Goal: Information Seeking & Learning: Learn about a topic

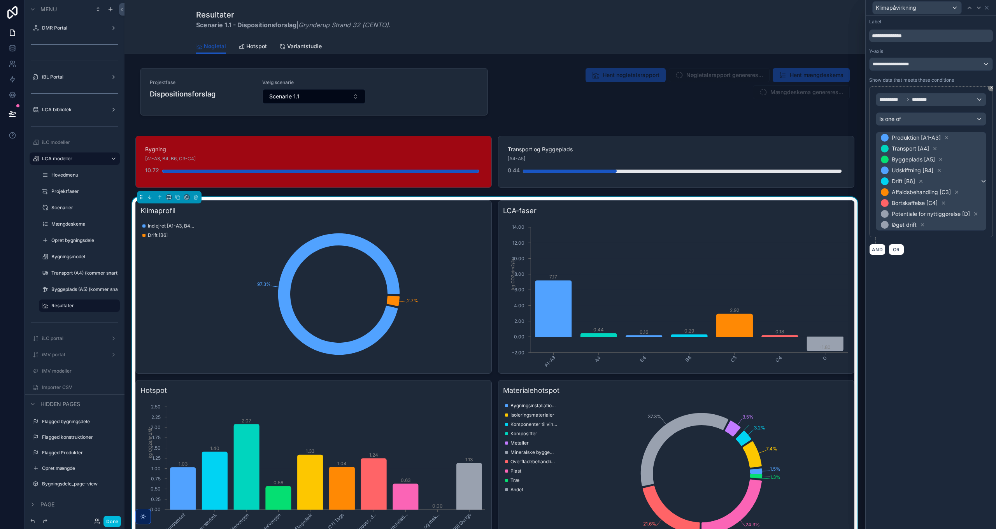
click at [114, 523] on button "Done" at bounding box center [112, 521] width 18 height 11
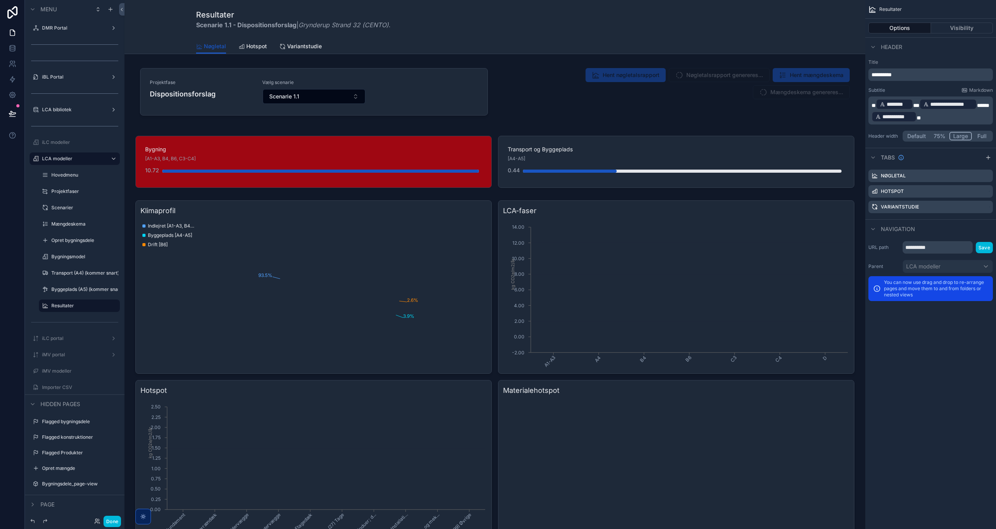
click at [577, 156] on div "scrollable content" at bounding box center [495, 162] width 728 height 58
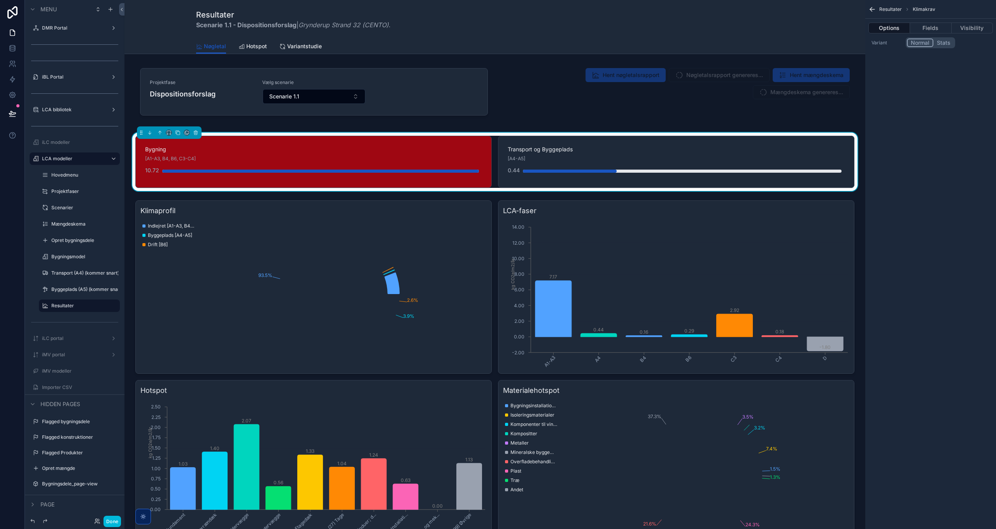
click at [935, 24] on button "Fields" at bounding box center [930, 28] width 41 height 11
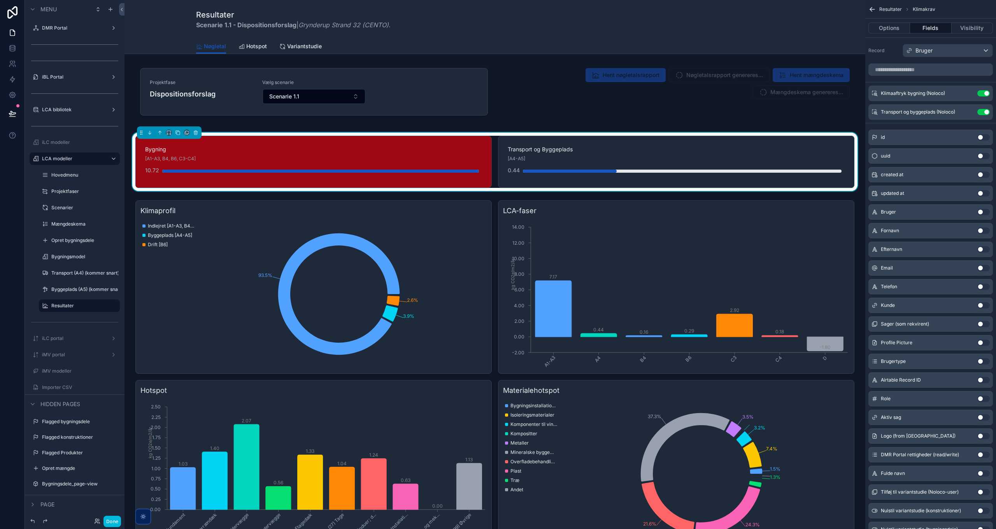
click at [0, 0] on icon "scrollable content" at bounding box center [0, 0] width 0 height 0
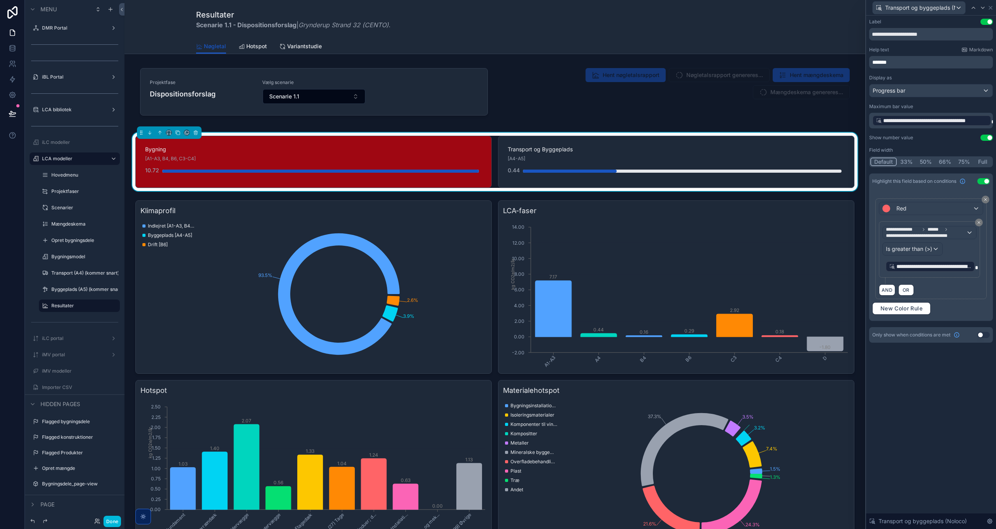
click at [952, 35] on input "**********" at bounding box center [931, 34] width 124 height 12
type input "**********"
click at [113, 521] on button "Done" at bounding box center [112, 521] width 18 height 11
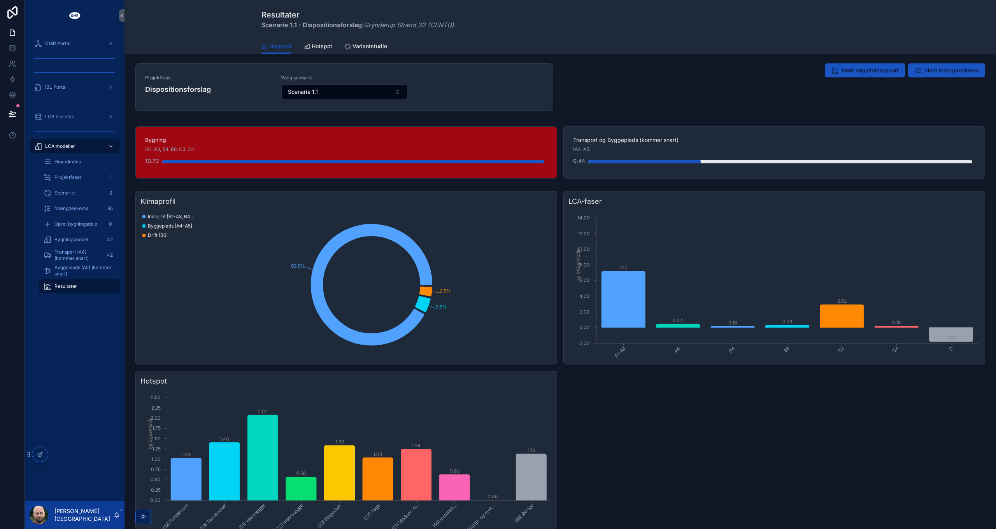
click at [74, 253] on span "Transport (A4) (kommer snart)" at bounding box center [77, 255] width 47 height 12
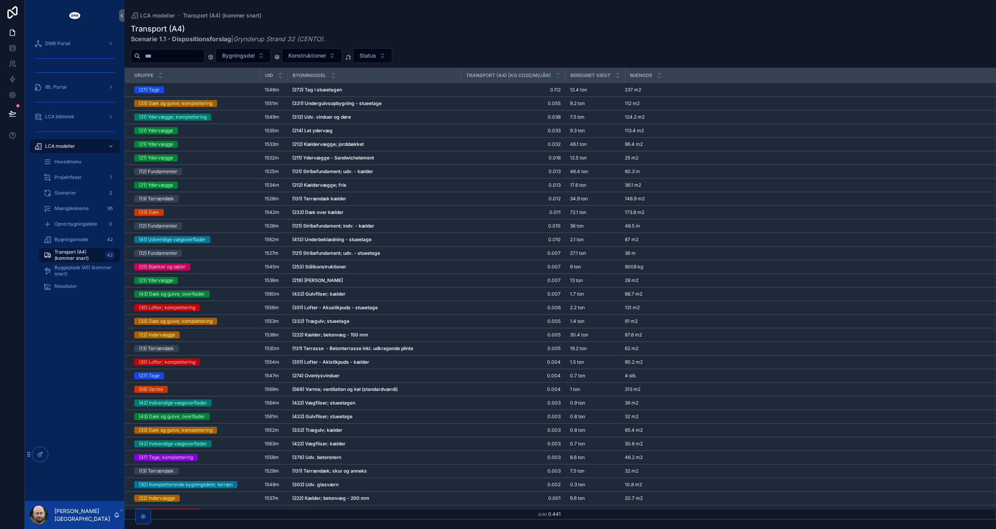
click at [68, 287] on span "Resultater" at bounding box center [65, 286] width 23 height 6
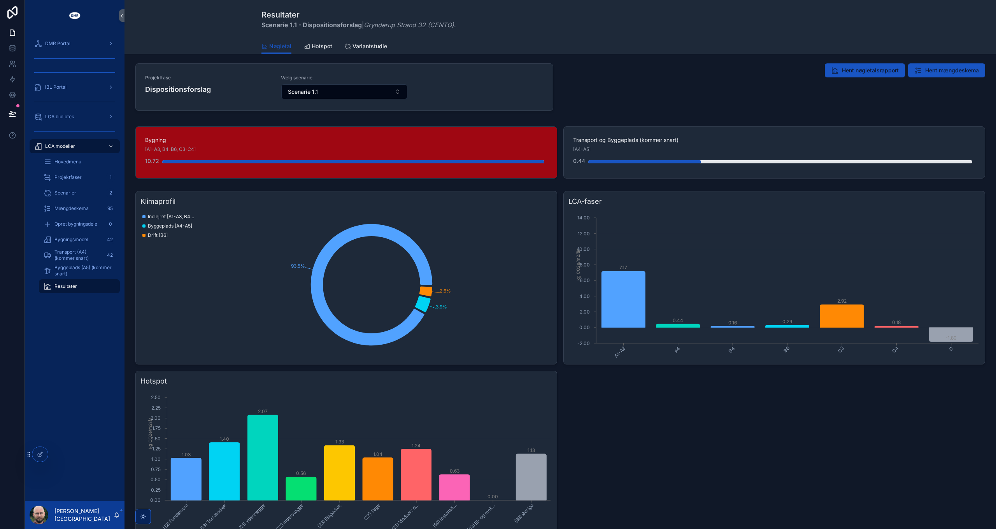
click at [0, 0] on icon at bounding box center [0, 0] width 0 height 0
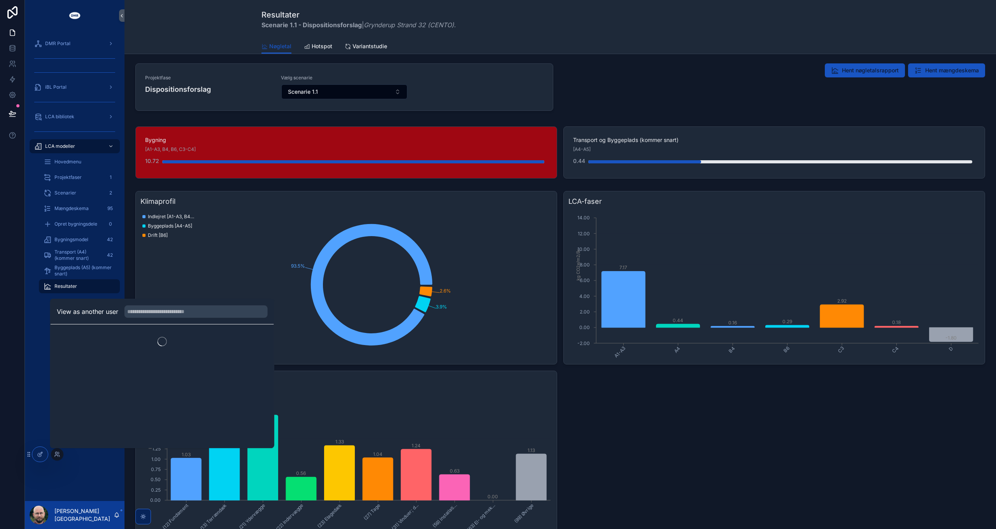
click at [186, 309] on input "text" at bounding box center [195, 311] width 143 height 12
type input "*******"
click at [0, 0] on button "Select" at bounding box center [0, 0] width 0 height 0
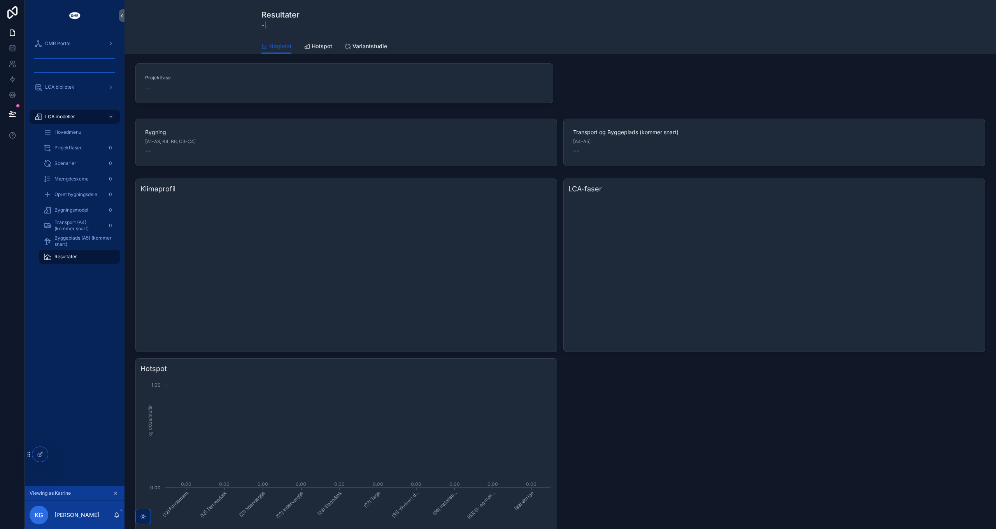
click at [68, 133] on span "Hovedmenu" at bounding box center [67, 132] width 27 height 6
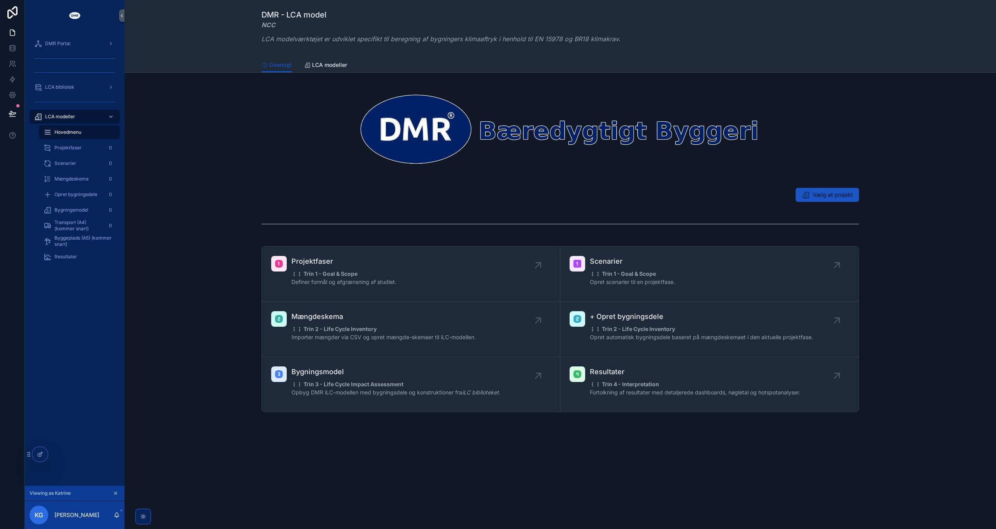
click at [115, 493] on icon "scrollable content" at bounding box center [115, 493] width 3 height 3
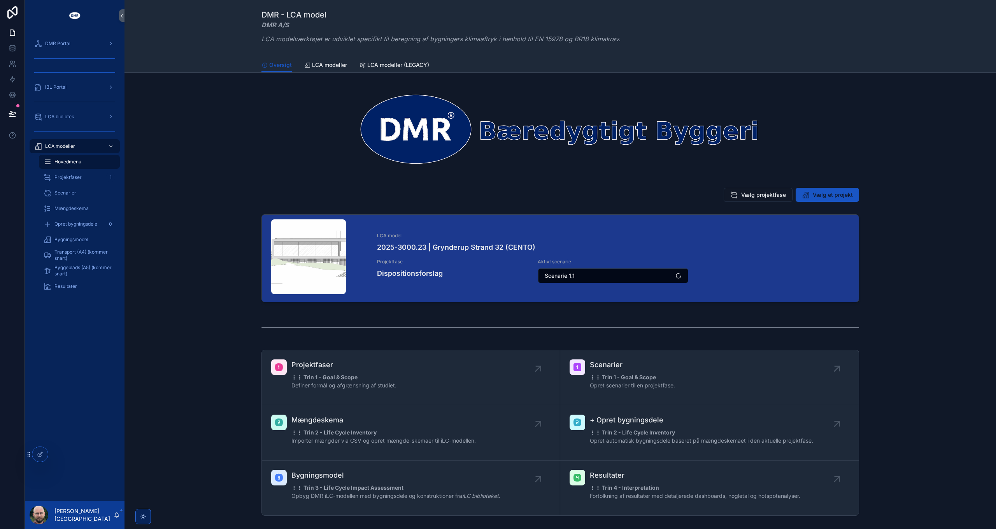
click at [0, 0] on icon at bounding box center [0, 0] width 0 height 0
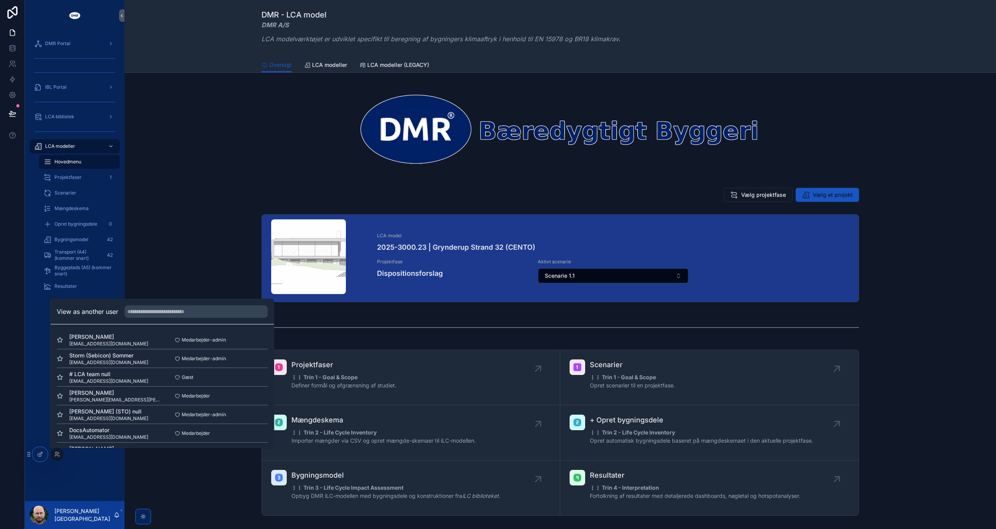
click at [200, 310] on input "text" at bounding box center [195, 311] width 143 height 12
type input "***"
click at [0, 0] on button "Select" at bounding box center [0, 0] width 0 height 0
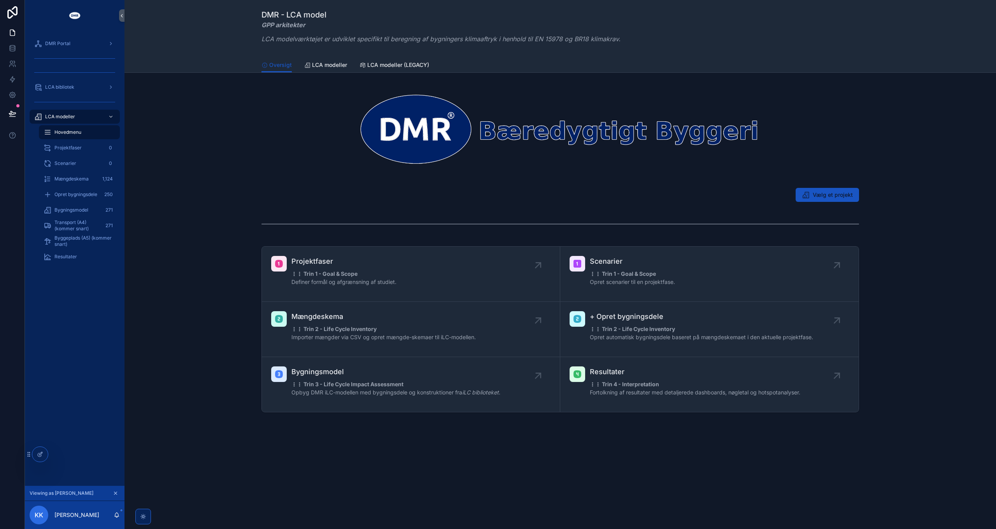
click at [69, 258] on span "Resultater" at bounding box center [65, 257] width 23 height 6
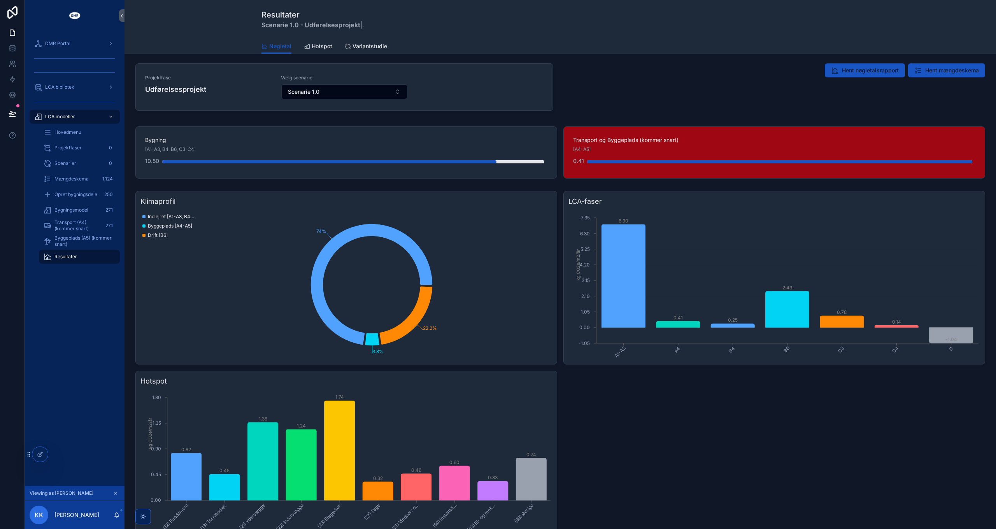
click at [75, 209] on span "Bygningsmodel" at bounding box center [71, 210] width 34 height 6
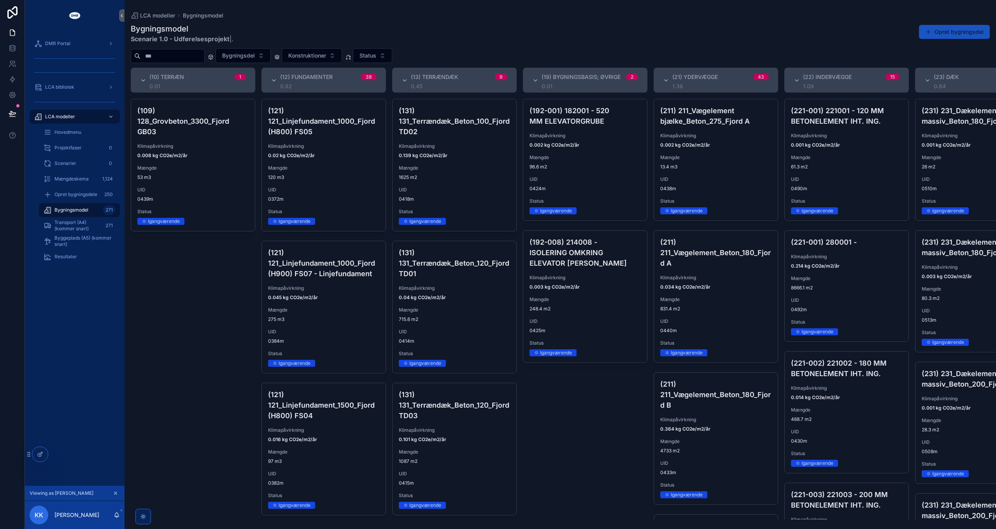
click at [76, 133] on span "Hovedmenu" at bounding box center [67, 132] width 27 height 6
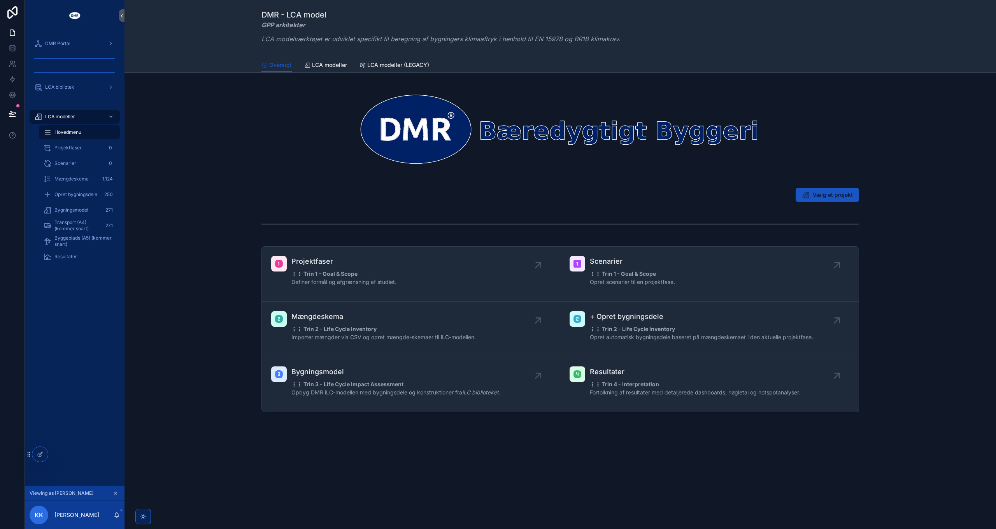
click at [840, 197] on span "Vælg et projekt" at bounding box center [833, 195] width 40 height 8
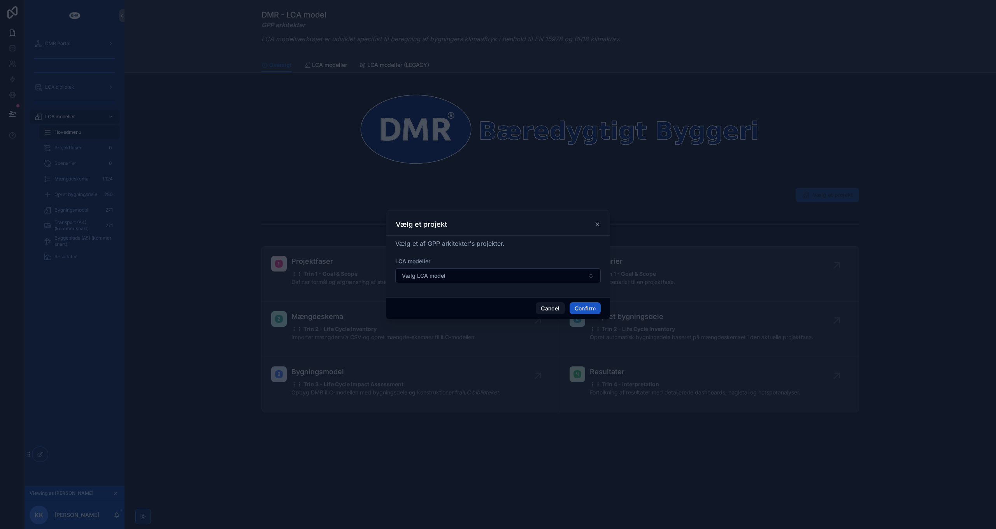
click at [466, 274] on button "Vælg LCA model" at bounding box center [497, 275] width 205 height 15
click at [513, 306] on span "2025-3000.21 | Smedeland 28" at bounding box center [487, 307] width 80 height 8
click at [590, 308] on button "Confirm" at bounding box center [585, 308] width 31 height 12
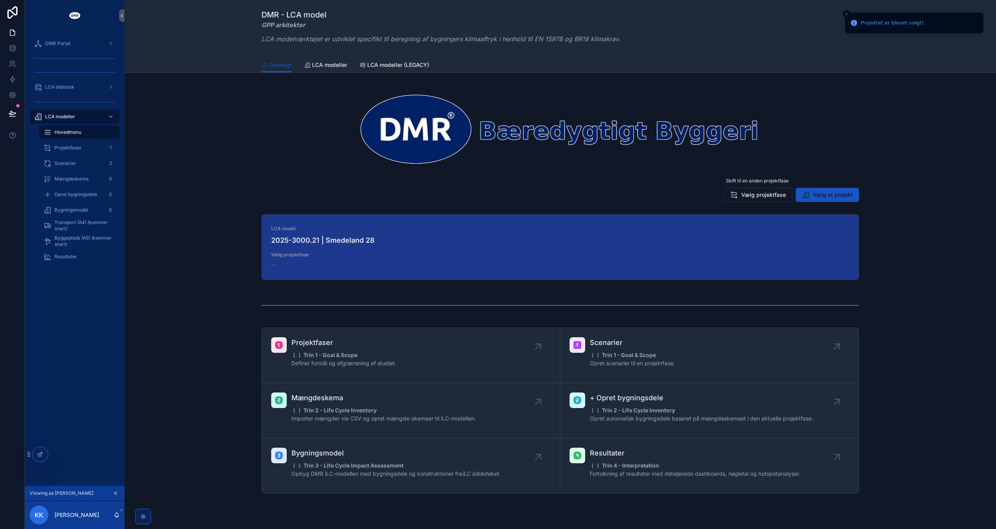
click at [753, 192] on span "Vælg projektfase" at bounding box center [763, 195] width 45 height 8
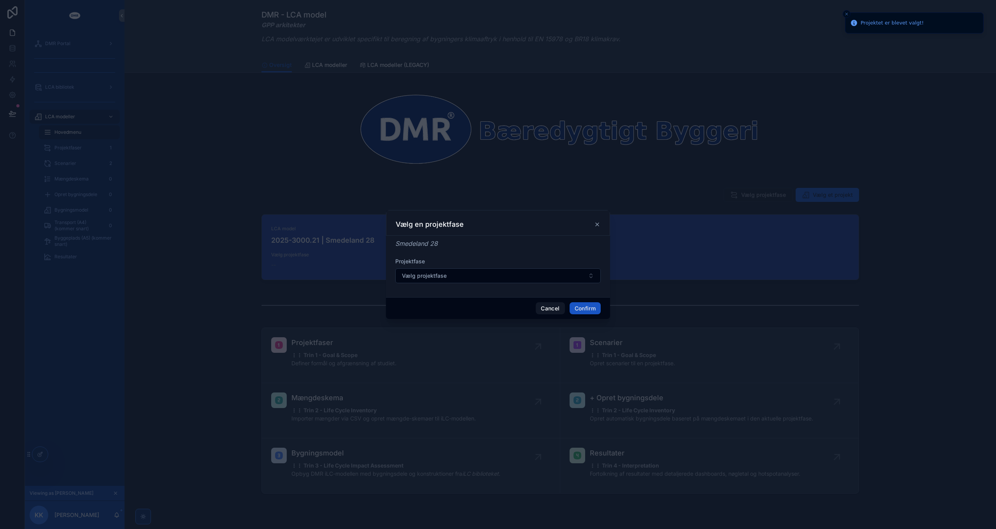
click at [474, 272] on button "Vælg projektfase" at bounding box center [497, 275] width 205 height 15
click at [493, 309] on span "Udførelsesprojekt: 12/09/2025" at bounding box center [480, 307] width 66 height 8
click at [584, 305] on button "Confirm" at bounding box center [585, 308] width 31 height 12
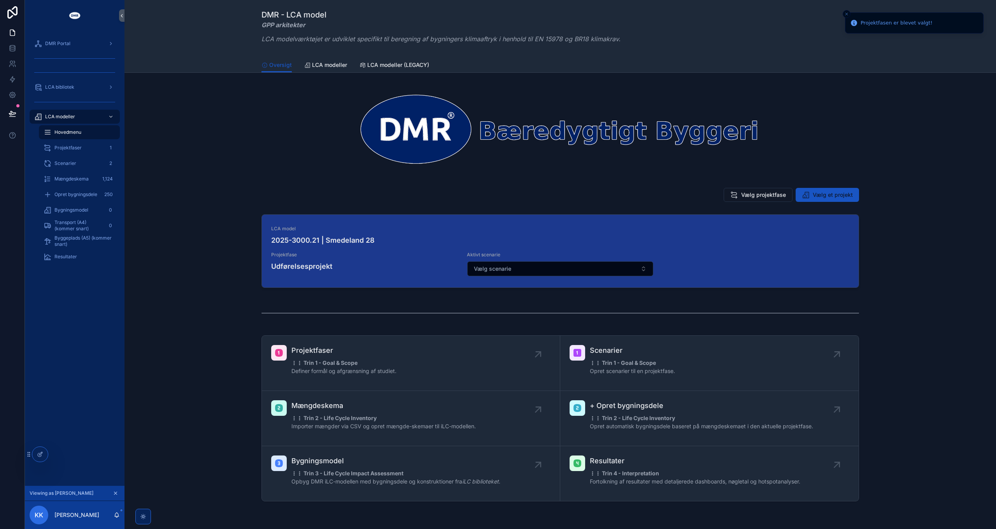
click at [598, 266] on button "Vælg scenarie" at bounding box center [560, 268] width 186 height 15
click at [589, 270] on button "Vælg scenarie" at bounding box center [560, 268] width 186 height 15
click at [533, 310] on span "Scenarie 1.1" at bounding box center [522, 313] width 30 height 8
click at [508, 267] on button "Scenarie 1.1" at bounding box center [560, 268] width 186 height 15
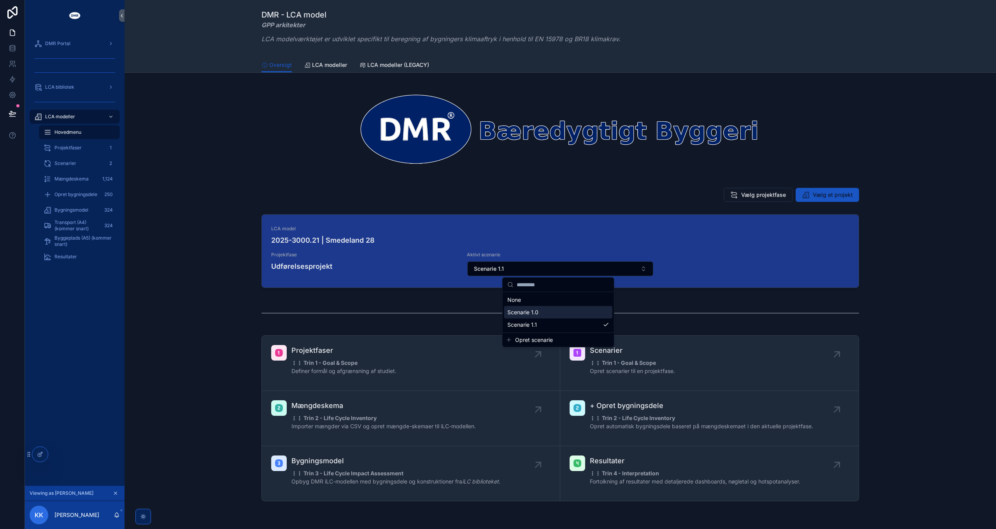
click at [519, 314] on span "Scenarie 1.0" at bounding box center [522, 313] width 31 height 8
click at [523, 270] on button "Scenarie 1.0" at bounding box center [560, 268] width 186 height 15
click at [530, 321] on span "Scenarie 1.1" at bounding box center [522, 325] width 30 height 8
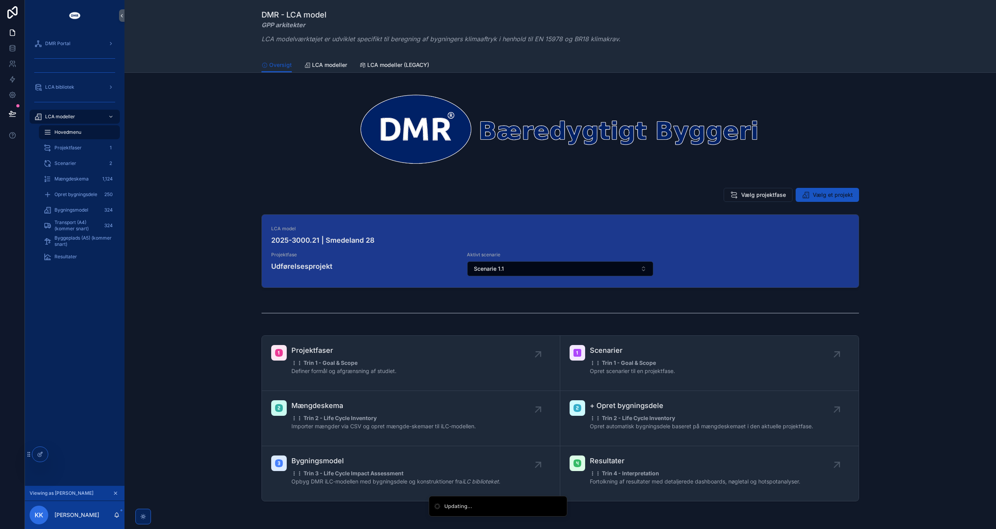
click at [72, 161] on span "Scenarier" at bounding box center [65, 163] width 22 height 6
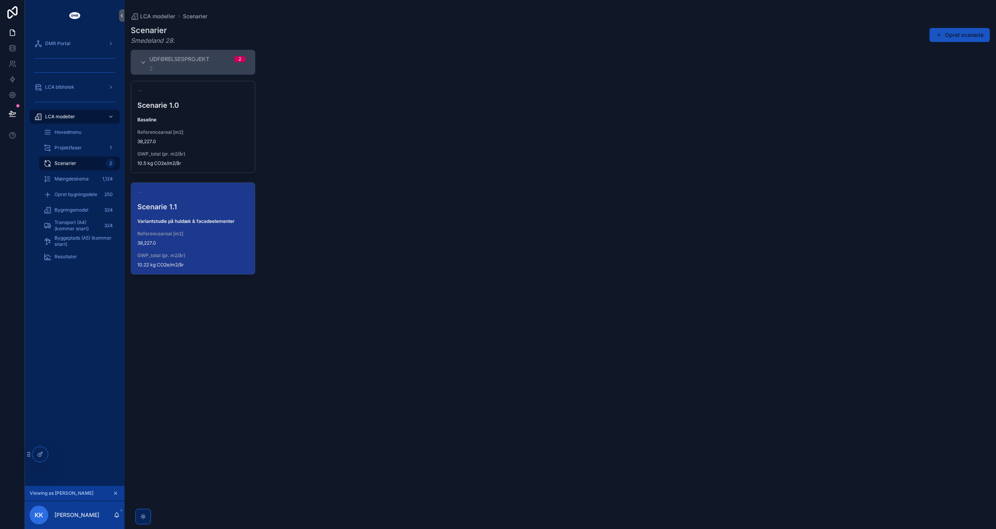
click at [73, 257] on span "Resultater" at bounding box center [65, 257] width 23 height 6
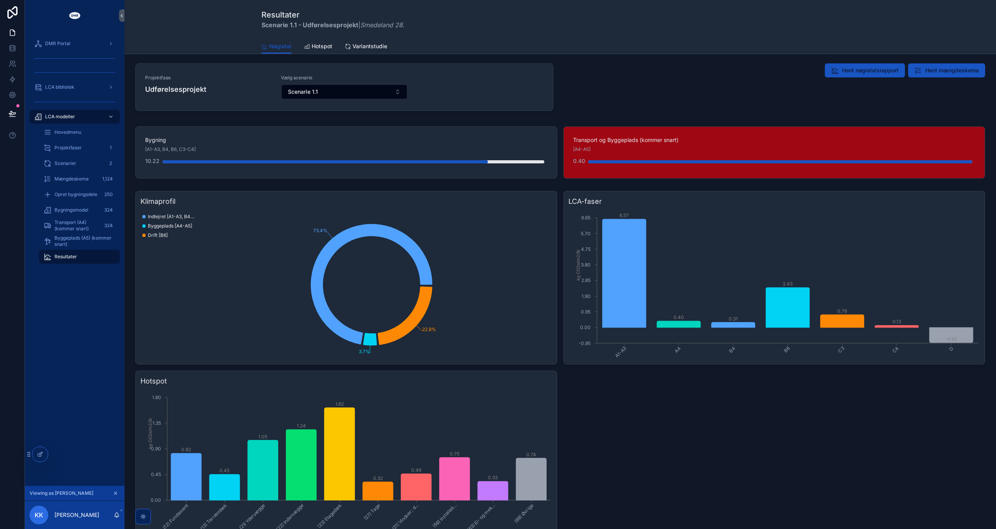
click at [351, 89] on button "Scenarie 1.1" at bounding box center [344, 91] width 126 height 15
click at [329, 135] on div "Scenarie 1.0" at bounding box center [343, 135] width 108 height 12
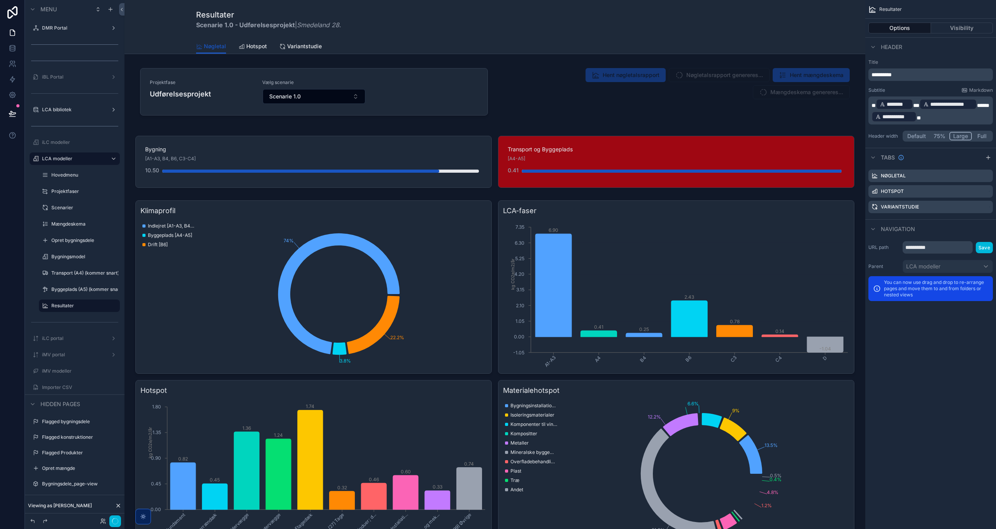
click at [591, 167] on div "scrollable content" at bounding box center [495, 162] width 728 height 58
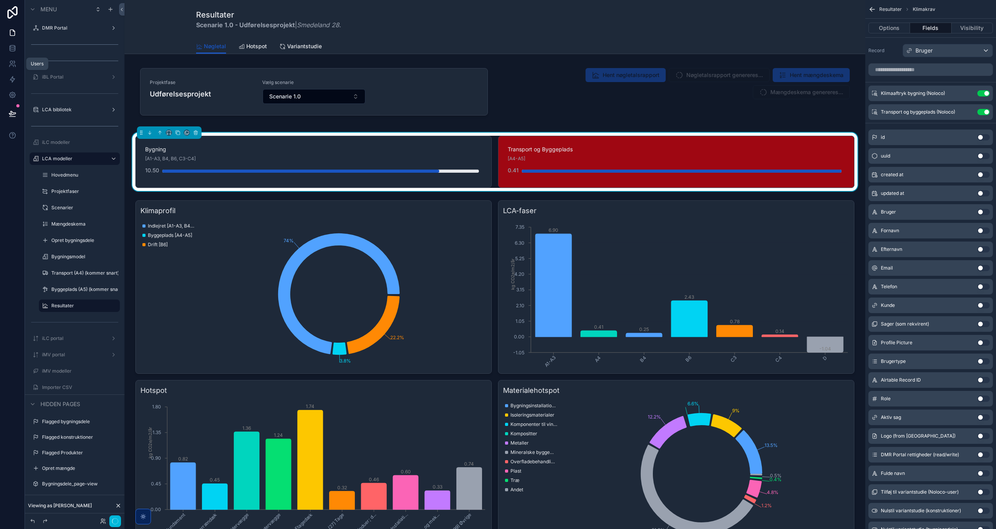
click at [12, 62] on icon at bounding box center [13, 64] width 8 height 8
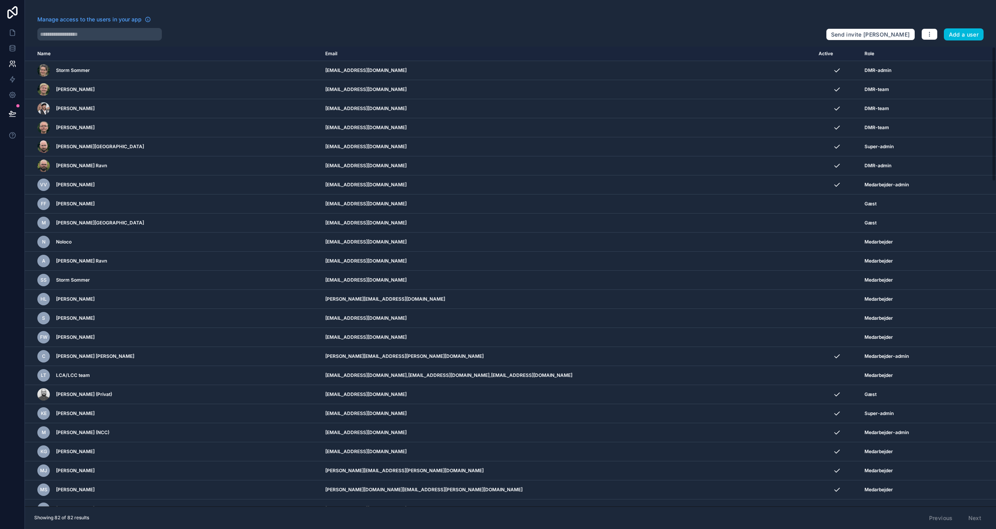
click at [93, 34] on input "text" at bounding box center [99, 34] width 124 height 12
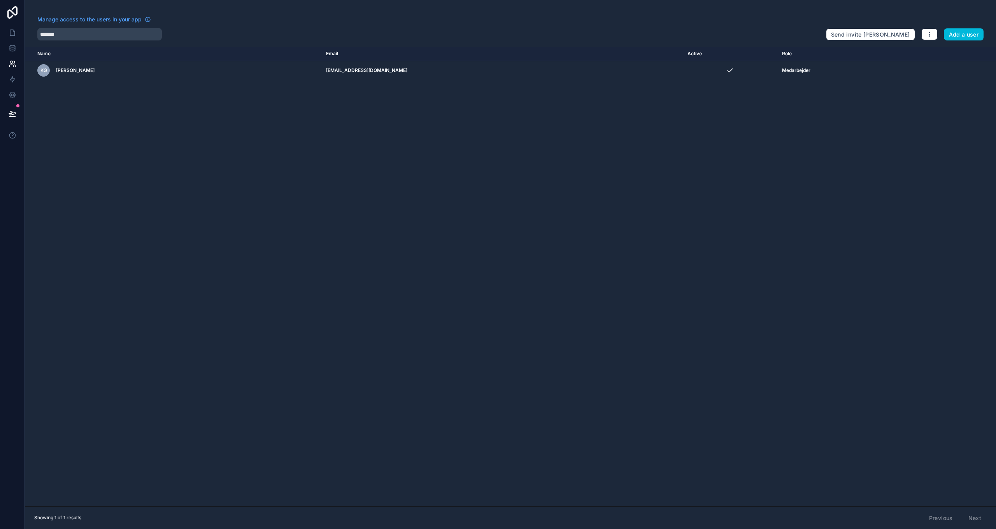
click at [82, 40] on input "*******" at bounding box center [99, 34] width 124 height 12
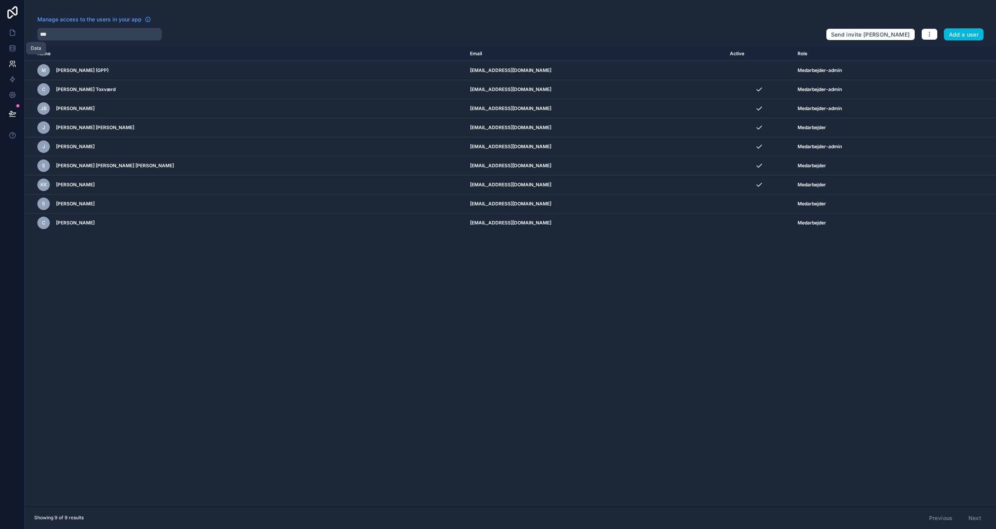
type input "***"
click at [12, 46] on icon at bounding box center [12, 47] width 5 height 2
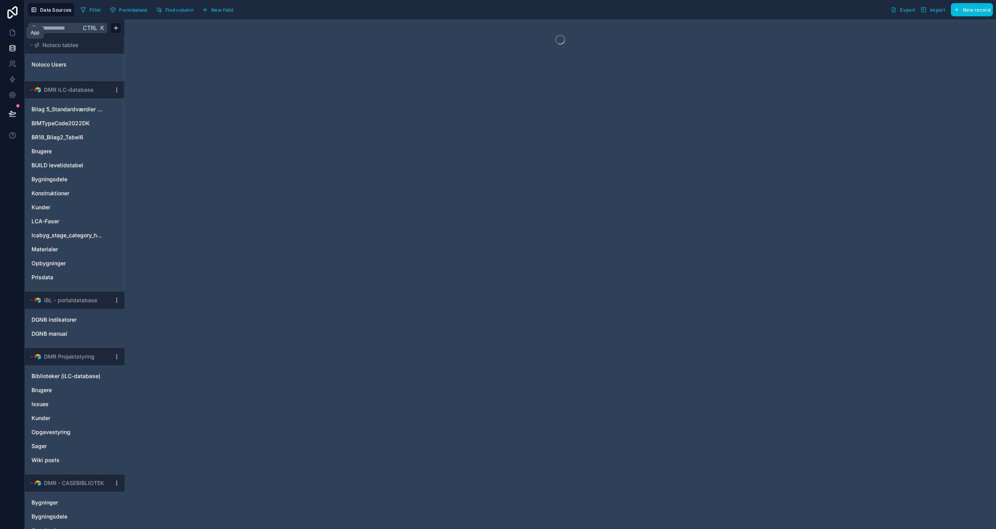
click at [13, 33] on icon at bounding box center [13, 33] width 8 height 8
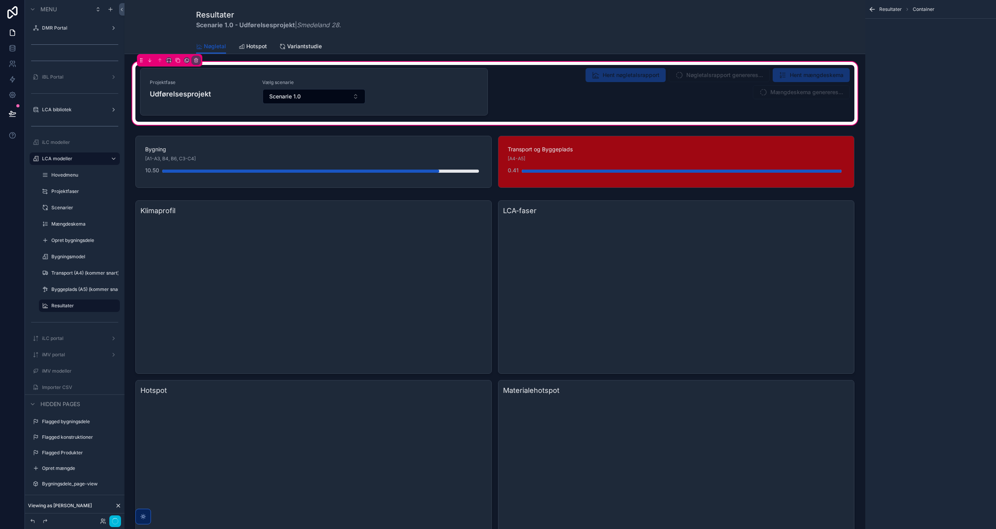
click at [312, 96] on div "scrollable content" at bounding box center [313, 93] width 357 height 57
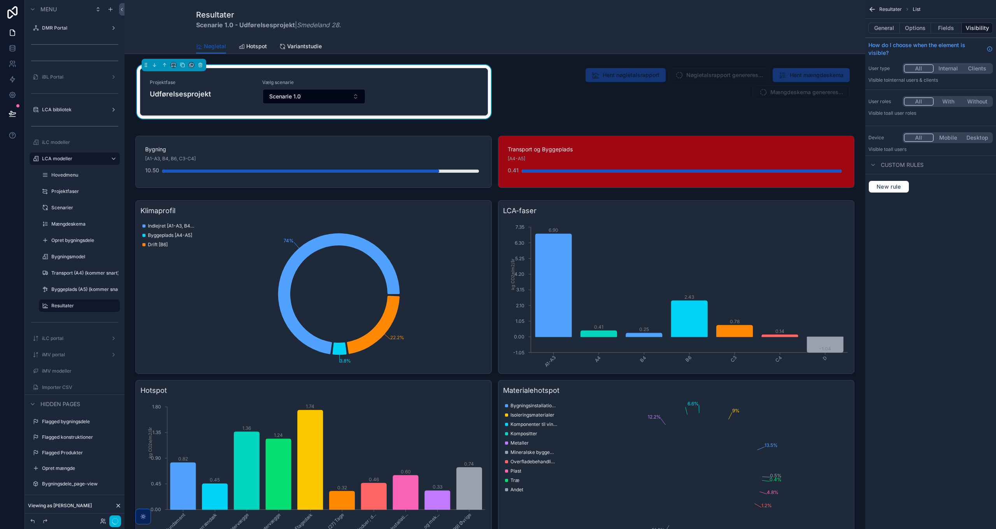
click at [312, 96] on button "Scenarie 1.0" at bounding box center [314, 96] width 102 height 15
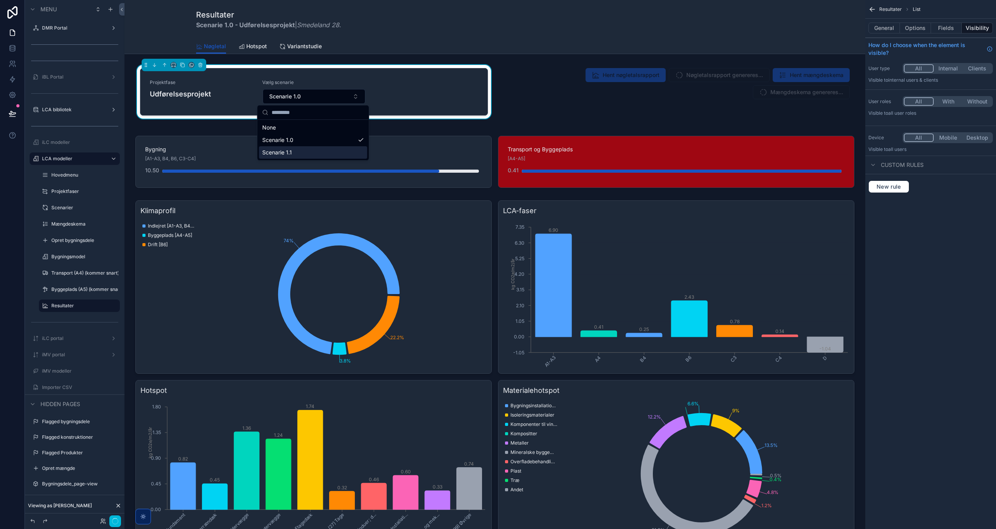
click at [297, 152] on div "Scenarie 1.1" at bounding box center [313, 152] width 108 height 12
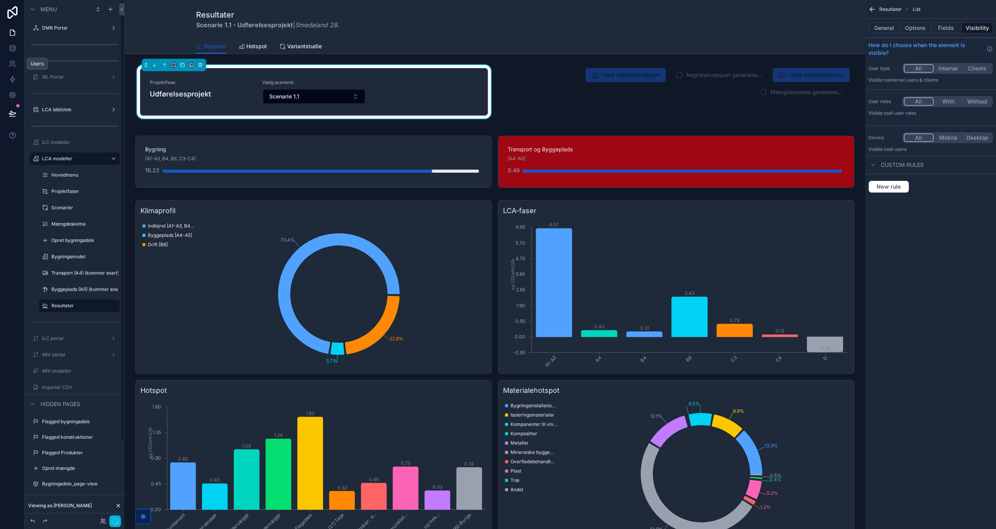
click at [16, 65] on link at bounding box center [12, 64] width 25 height 16
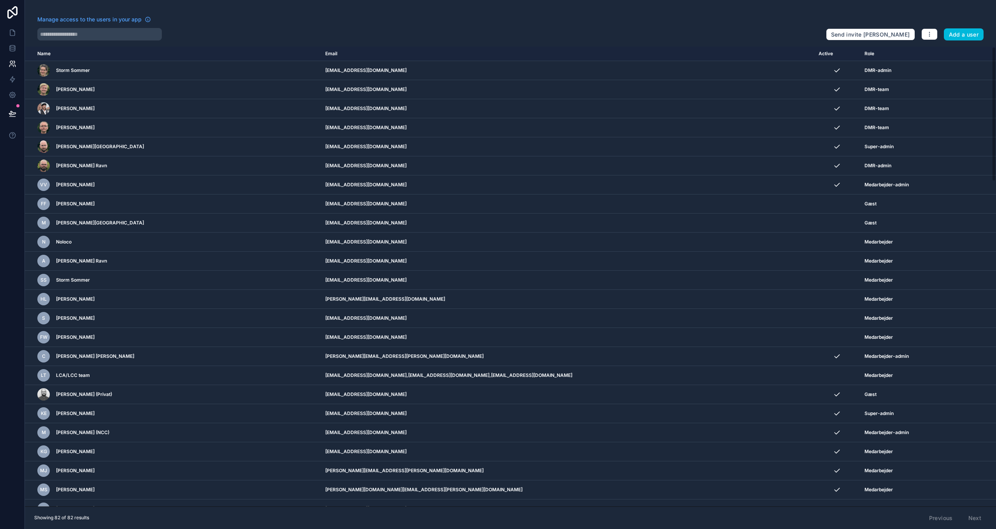
click at [72, 36] on input "text" at bounding box center [99, 34] width 124 height 12
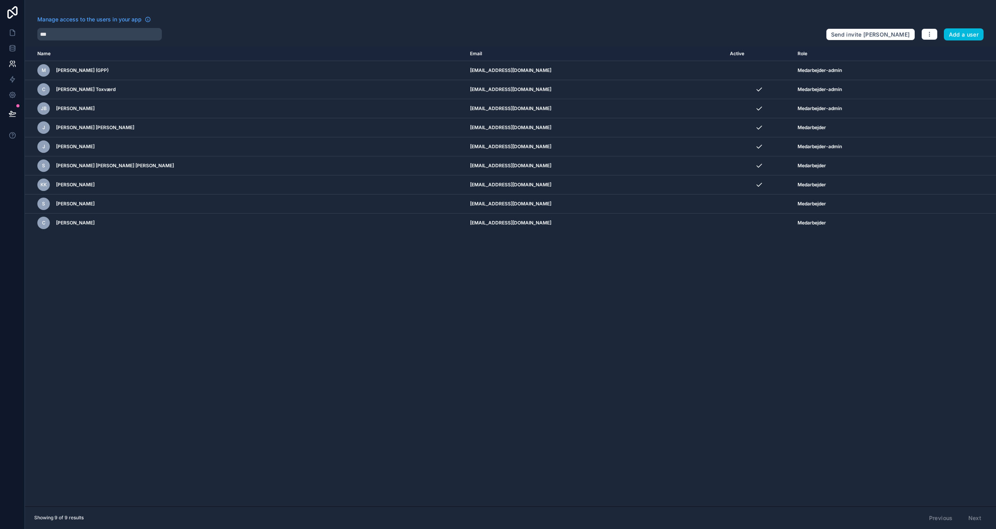
type input "***"
drag, startPoint x: 443, startPoint y: 184, endPoint x: 471, endPoint y: 184, distance: 28.4
click at [471, 184] on td "kak@gpp.dk" at bounding box center [595, 184] width 260 height 19
copy td "kak@gpp.dk"
click at [14, 31] on icon at bounding box center [14, 31] width 2 height 2
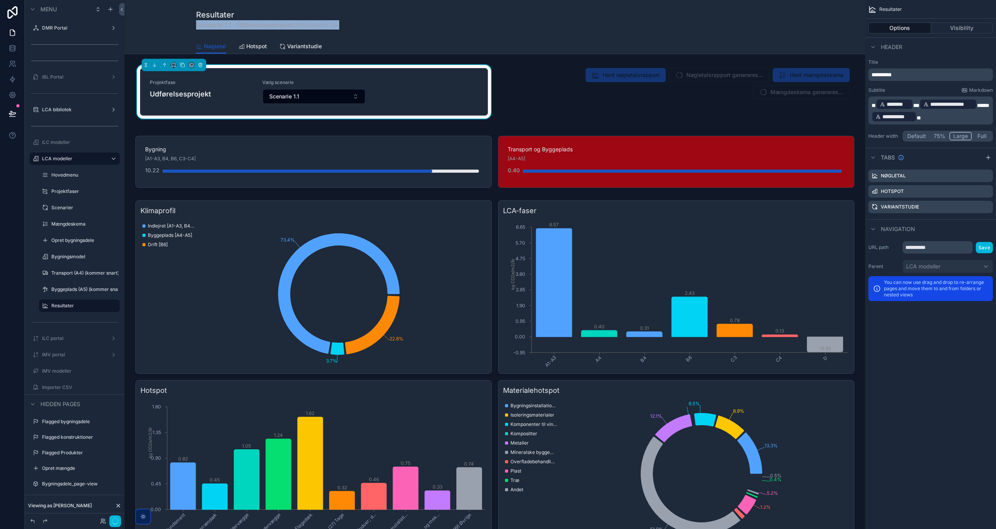
drag, startPoint x: 195, startPoint y: 25, endPoint x: 344, endPoint y: 26, distance: 149.4
click at [344, 26] on div "Resultater Scenarie 1.1 - Udførelsesprojekt | Smedeland 28 ." at bounding box center [495, 19] width 598 height 20
copy span "Scenarie 1.1 - Udførelsesprojekt | Smedeland 28 ."
click at [607, 151] on div "scrollable content" at bounding box center [495, 162] width 728 height 58
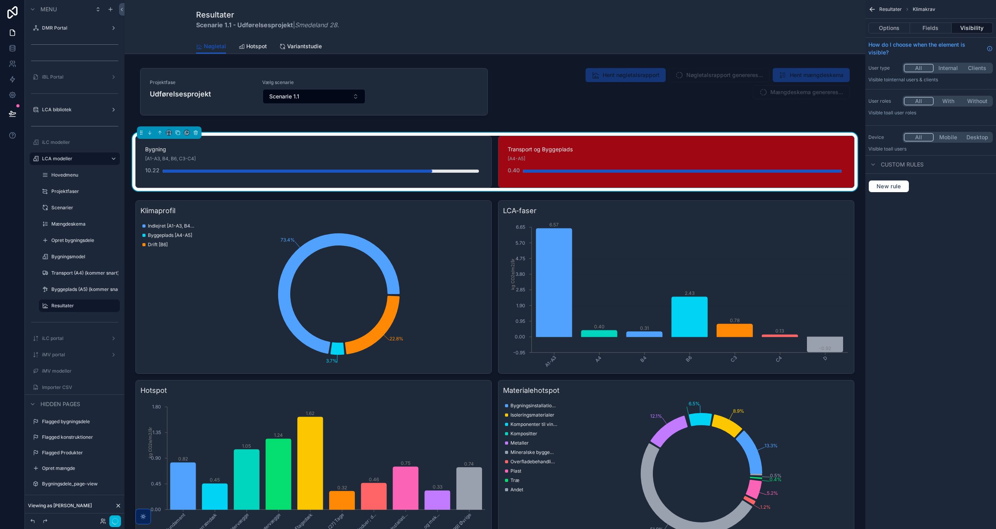
click at [119, 506] on icon at bounding box center [118, 505] width 3 height 3
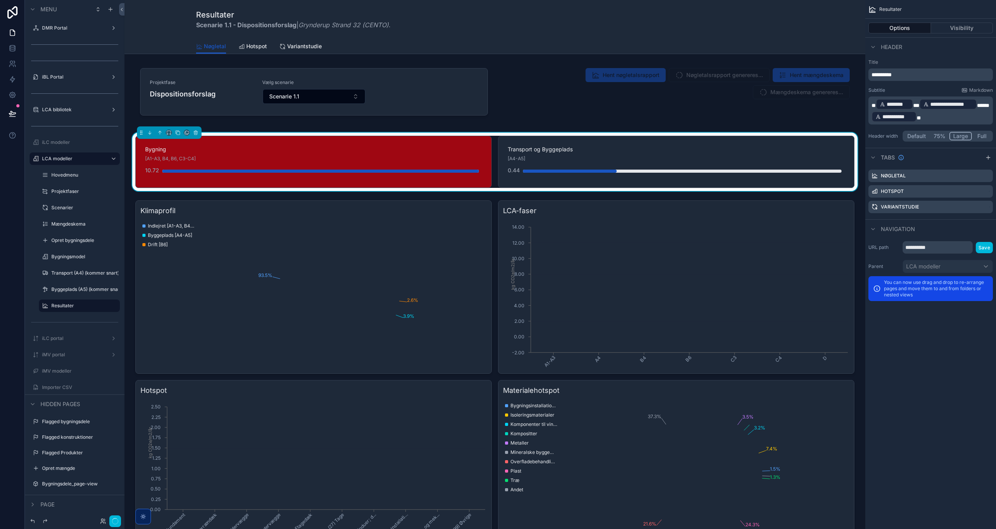
click at [631, 165] on div "0.44" at bounding box center [676, 171] width 337 height 16
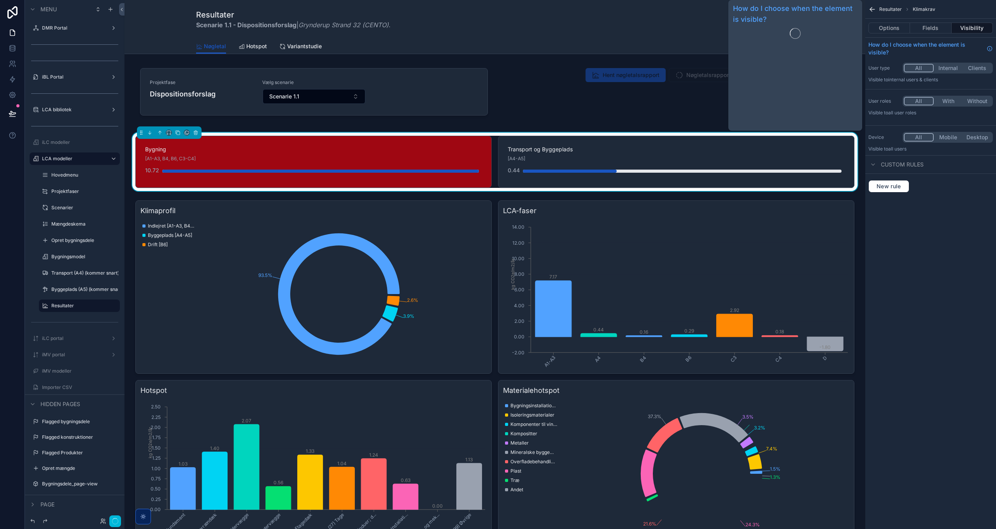
click at [929, 29] on button "Fields" at bounding box center [930, 28] width 41 height 11
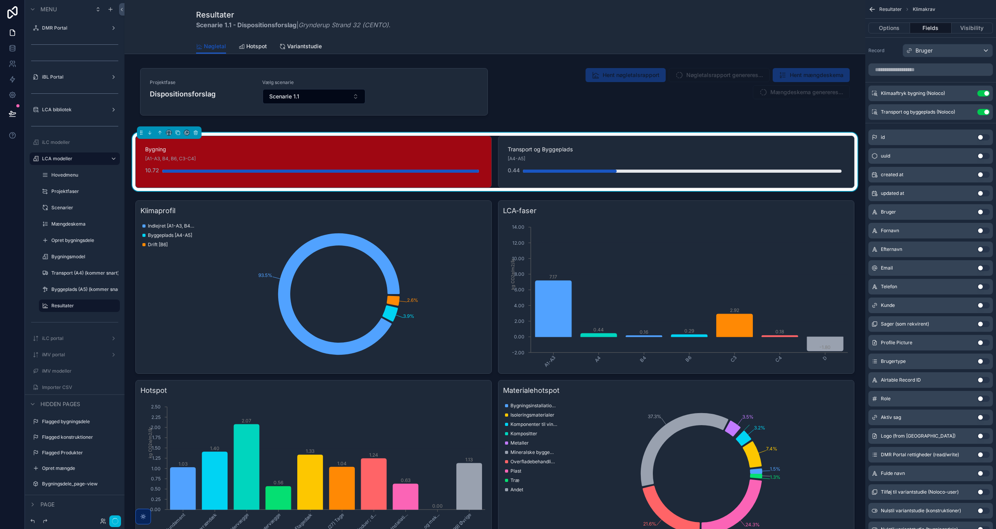
click at [0, 0] on icon "scrollable content" at bounding box center [0, 0] width 0 height 0
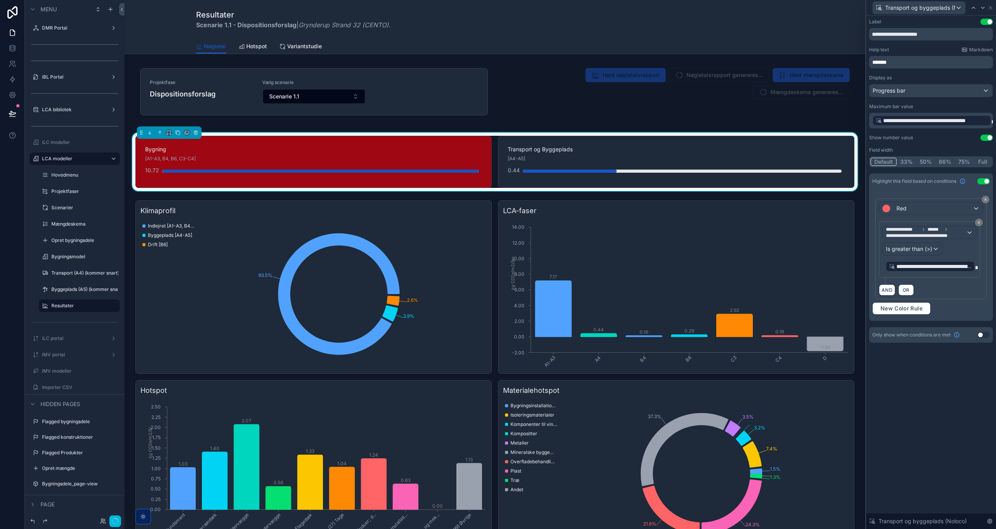
click at [887, 289] on button "AND" at bounding box center [887, 289] width 16 height 11
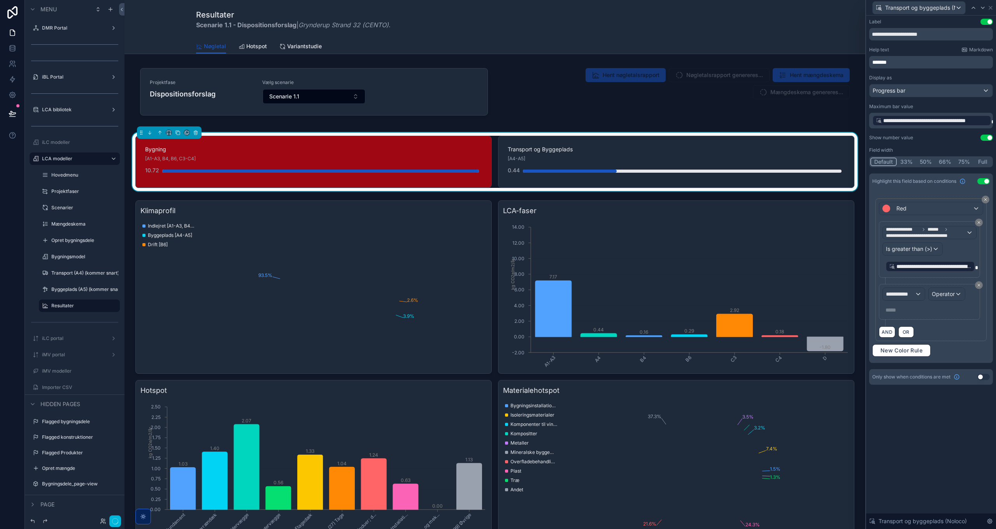
click at [909, 291] on span "**********" at bounding box center [900, 294] width 29 height 8
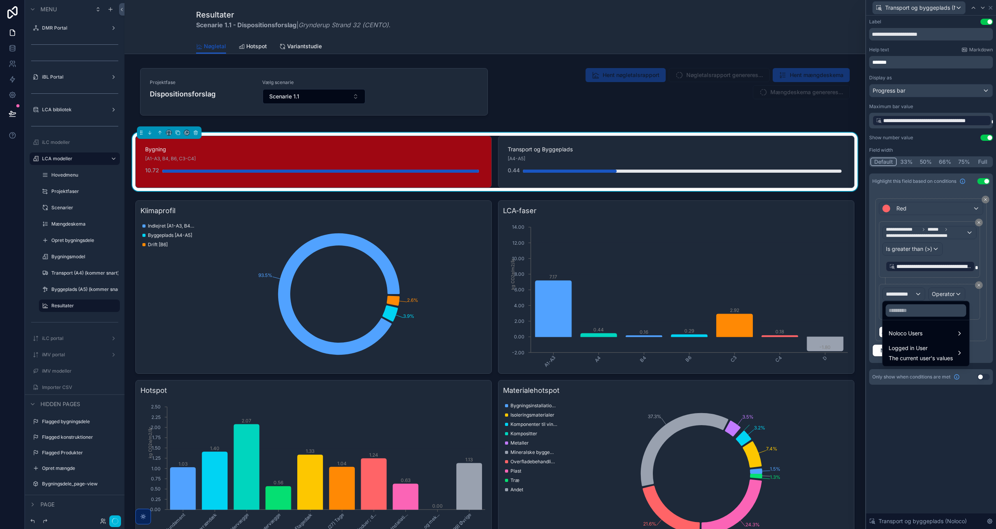
click at [912, 310] on input "text" at bounding box center [925, 310] width 81 height 12
type input "**"
click at [913, 354] on span "The current user's values" at bounding box center [921, 358] width 64 height 8
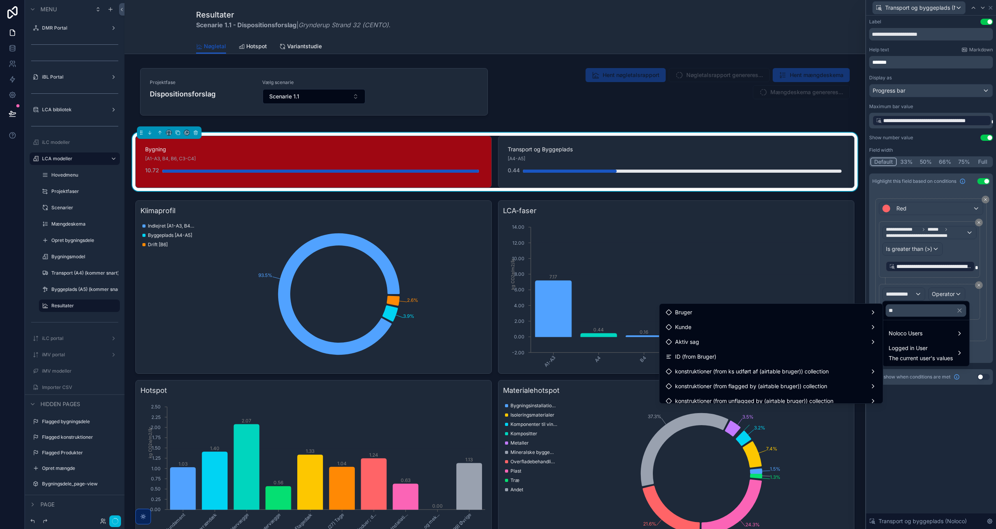
click at [724, 311] on div "Bruger" at bounding box center [771, 312] width 211 height 9
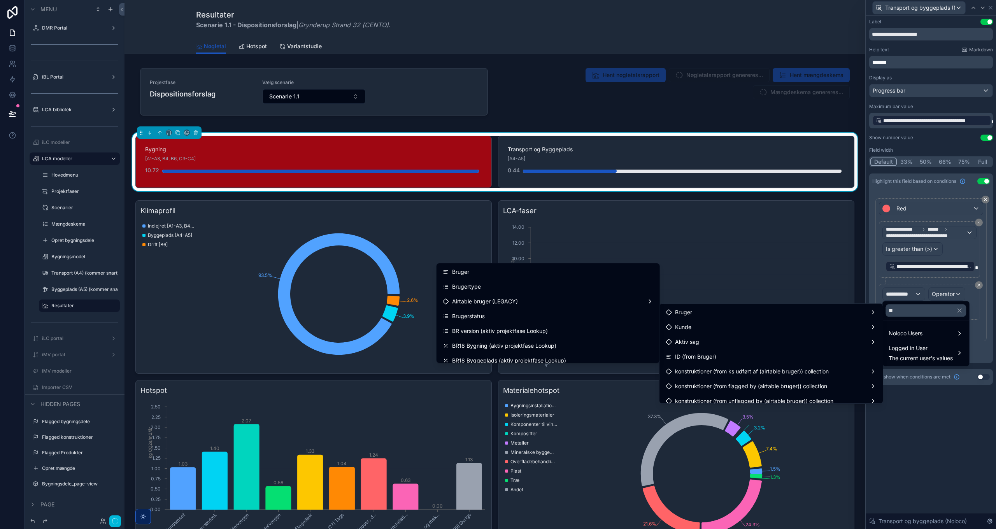
scroll to position [39, 0]
click at [512, 293] on span "BR version (aktiv projektfase Lookup)" at bounding box center [500, 292] width 96 height 9
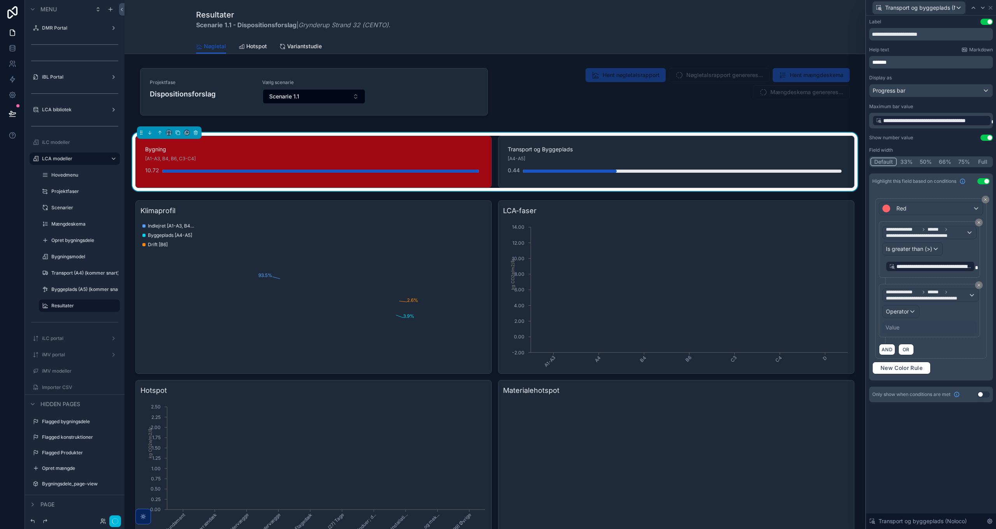
click at [895, 309] on span "Operator" at bounding box center [897, 311] width 23 height 7
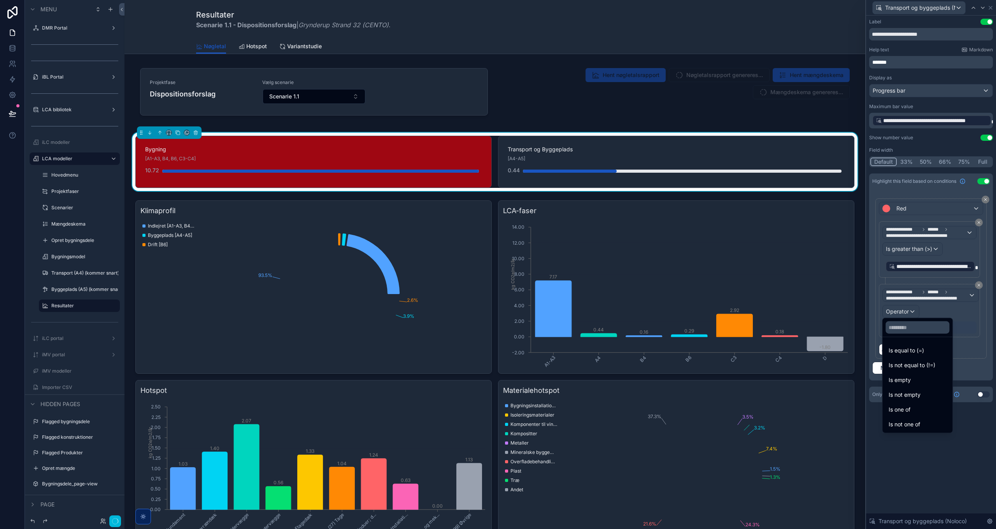
click at [917, 349] on span "Is equal to (=)" at bounding box center [906, 350] width 35 height 9
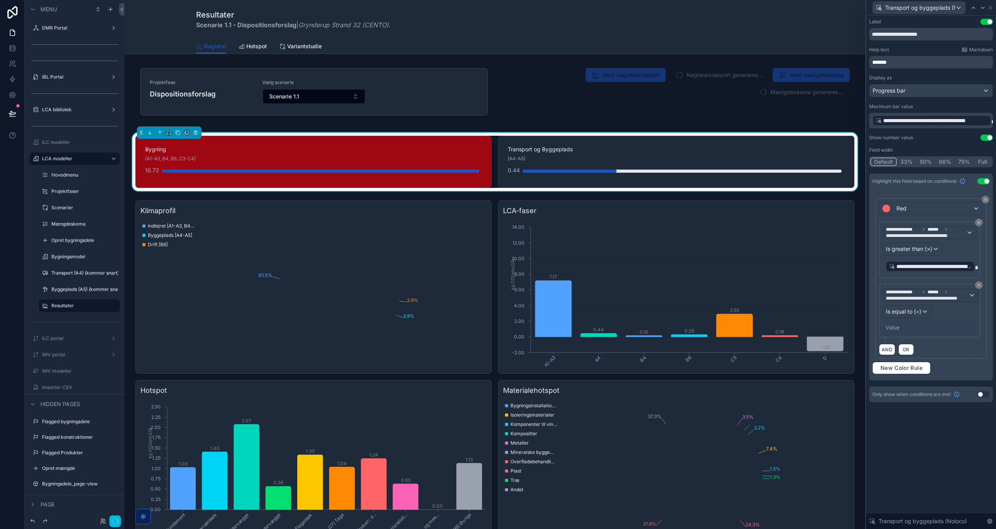
click at [910, 326] on div "Value" at bounding box center [929, 327] width 94 height 12
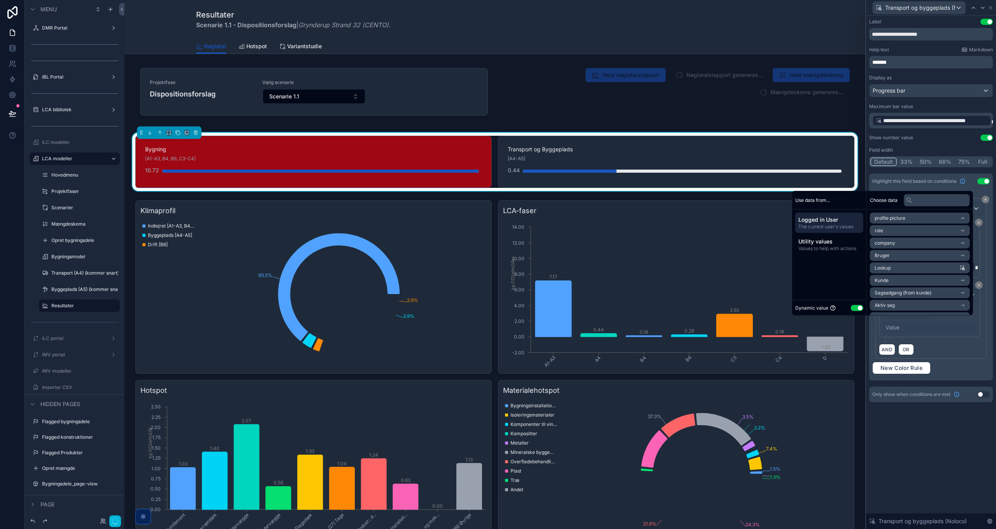
click at [852, 307] on button "Use setting" at bounding box center [857, 308] width 12 height 6
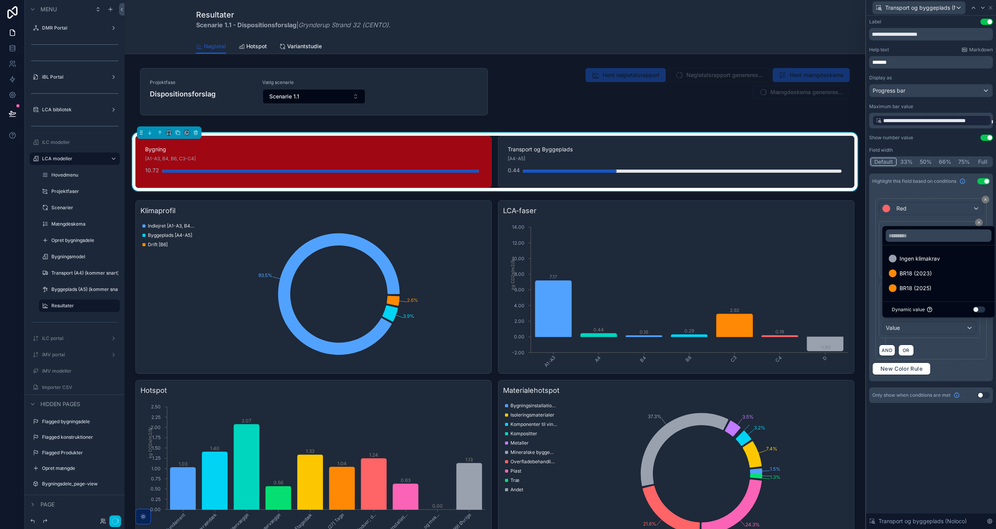
click at [928, 286] on span "BR18 (2025)" at bounding box center [915, 288] width 32 height 9
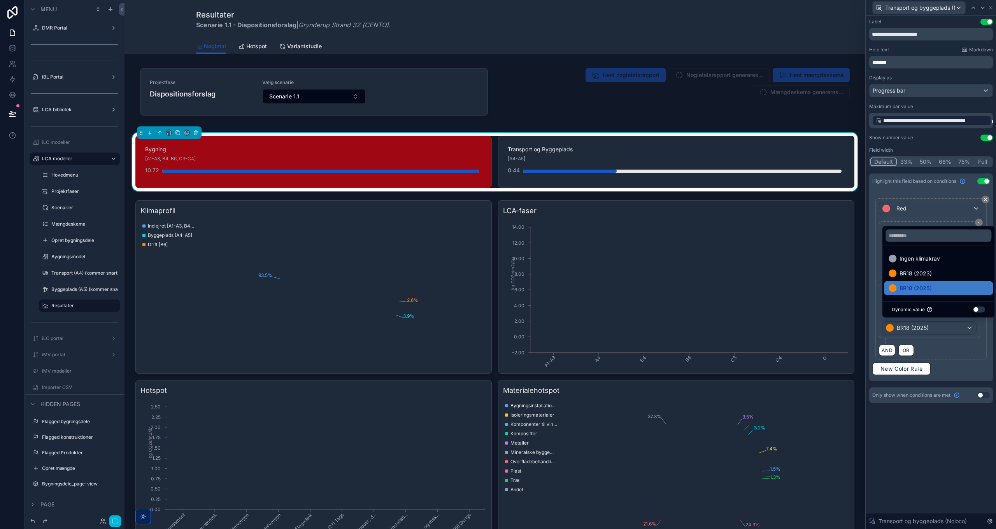
click at [946, 344] on div "AND OR" at bounding box center [931, 350] width 104 height 12
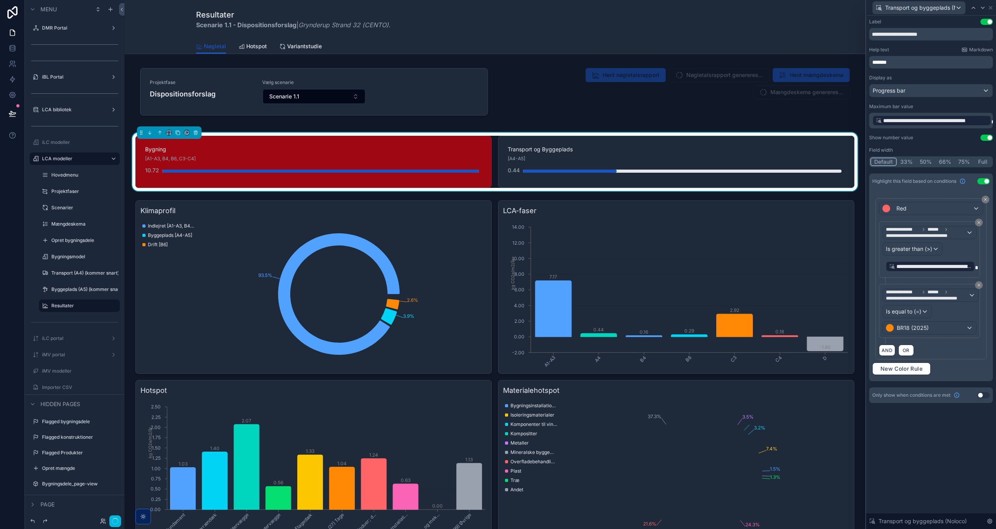
click at [912, 312] on span "Is equal to (=)" at bounding box center [903, 312] width 35 height 8
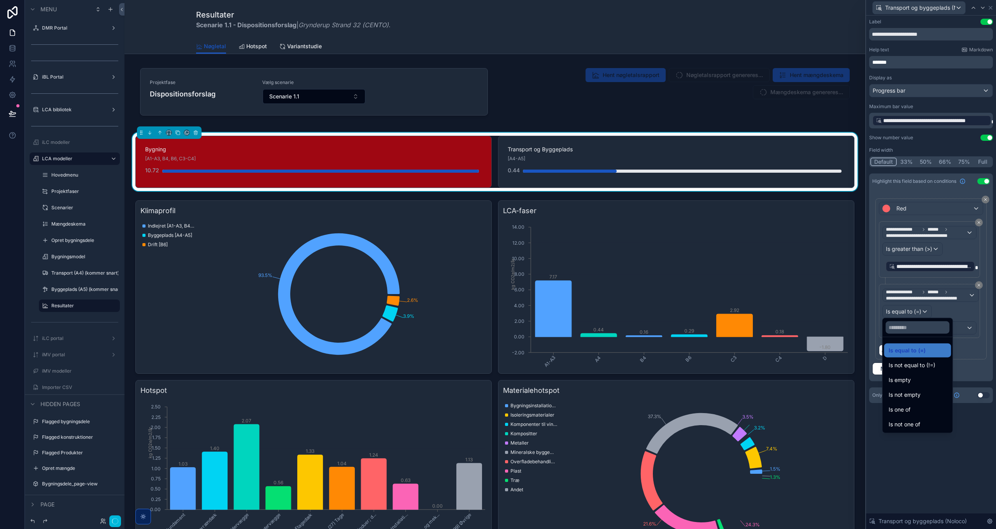
click at [920, 407] on div "Is one of" at bounding box center [918, 409] width 58 height 9
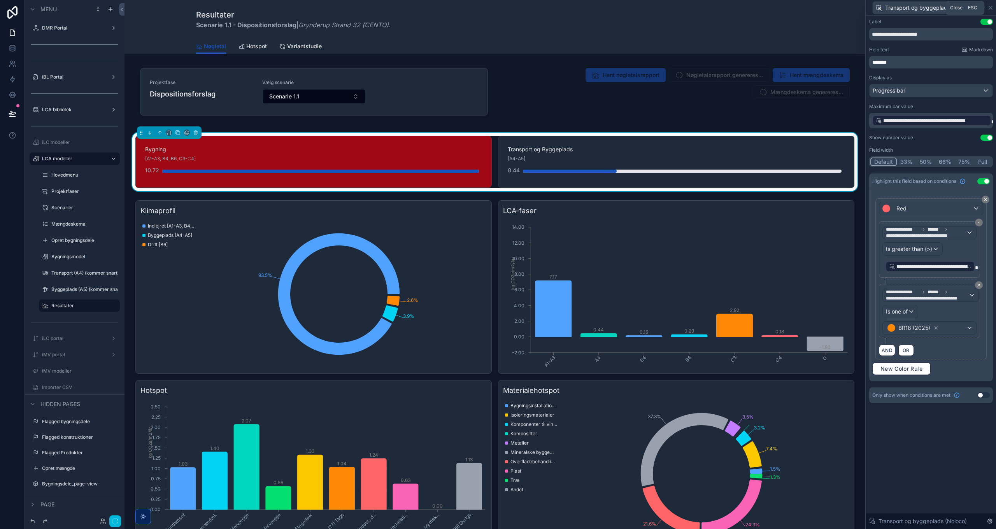
click at [991, 8] on icon at bounding box center [990, 8] width 6 height 6
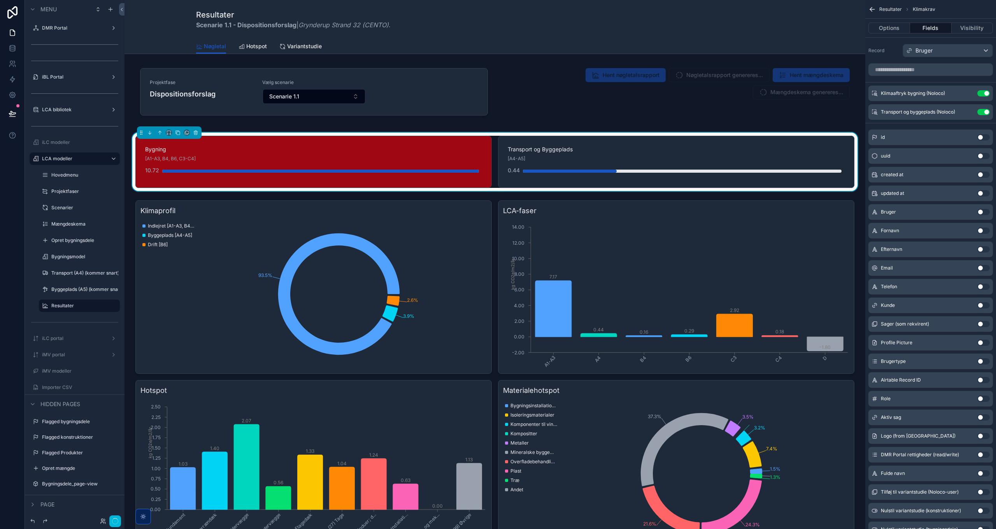
click at [673, 158] on div "[A4-A5]" at bounding box center [676, 159] width 337 height 8
click at [0, 0] on icon "scrollable content" at bounding box center [0, 0] width 0 height 0
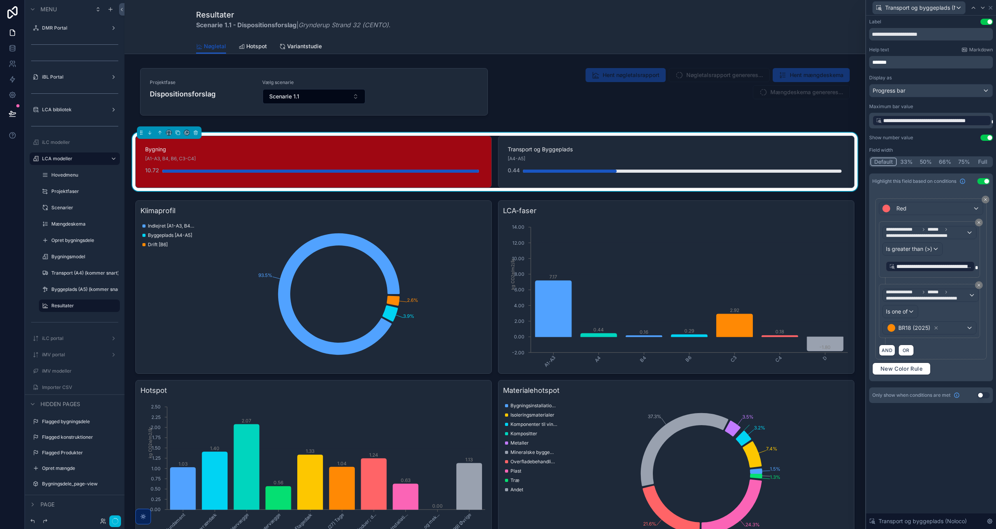
click at [947, 36] on input "**********" at bounding box center [931, 34] width 124 height 12
type input "**********"
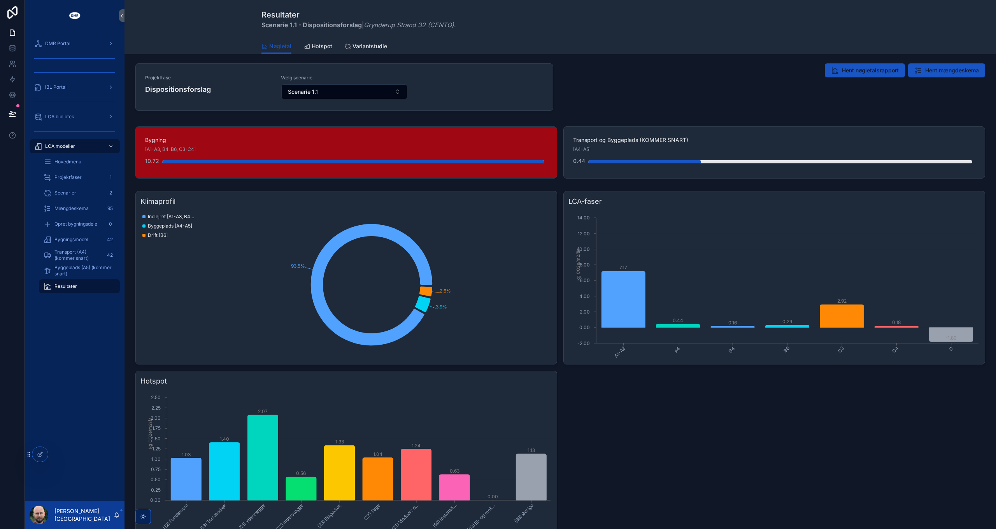
drag, startPoint x: 676, startPoint y: 430, endPoint x: 655, endPoint y: 428, distance: 21.1
click at [676, 430] on div "Klimaprofil 93.5% 3.9% 2.6% Indlejret [A1-A3, B4, C3-C4] Byggeplads [A4-A5] Dri…" at bounding box center [560, 367] width 850 height 353
click at [0, 0] on icon at bounding box center [0, 0] width 0 height 0
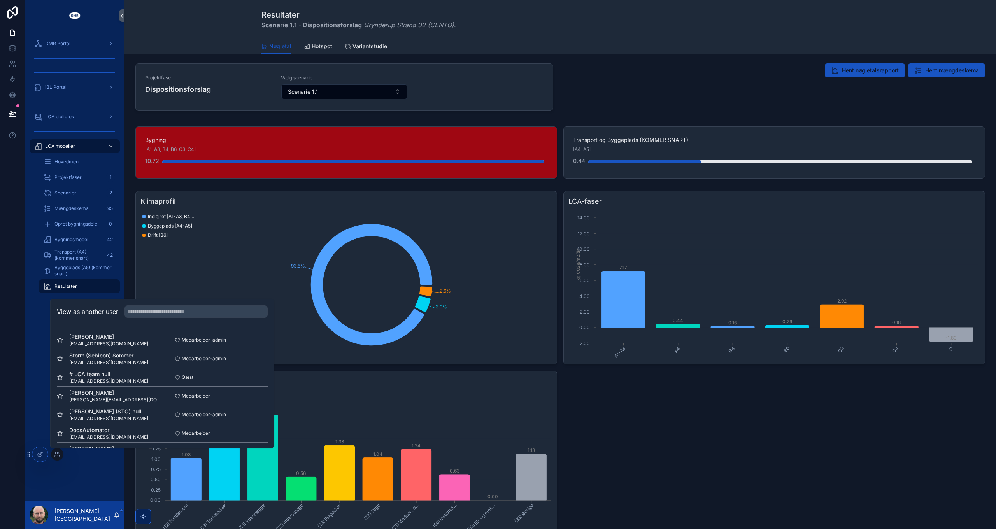
click at [164, 306] on input "text" at bounding box center [195, 311] width 143 height 12
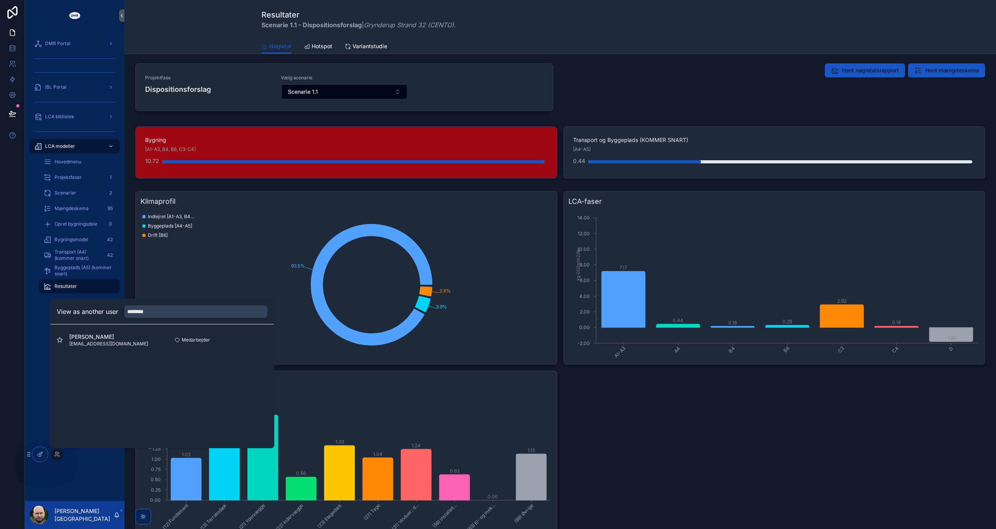
type input "********"
click at [0, 0] on button "Select" at bounding box center [0, 0] width 0 height 0
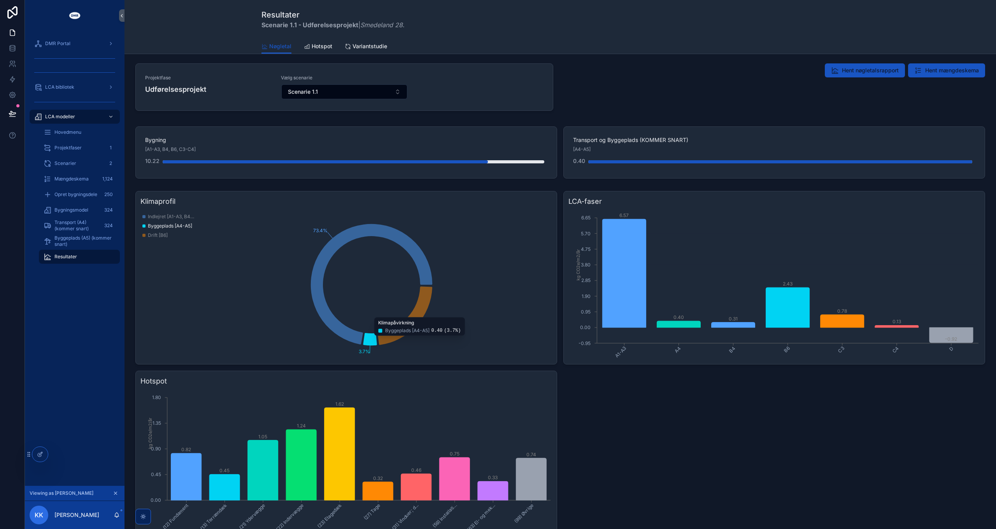
click at [82, 226] on span "Transport (A4) (kommer snart)" at bounding box center [76, 225] width 44 height 12
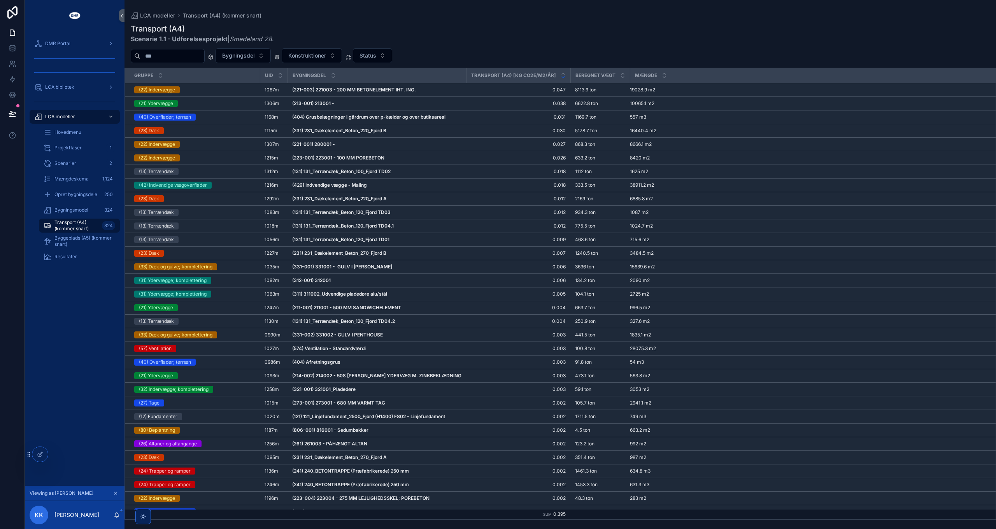
click at [73, 257] on span "Resultater" at bounding box center [65, 257] width 23 height 6
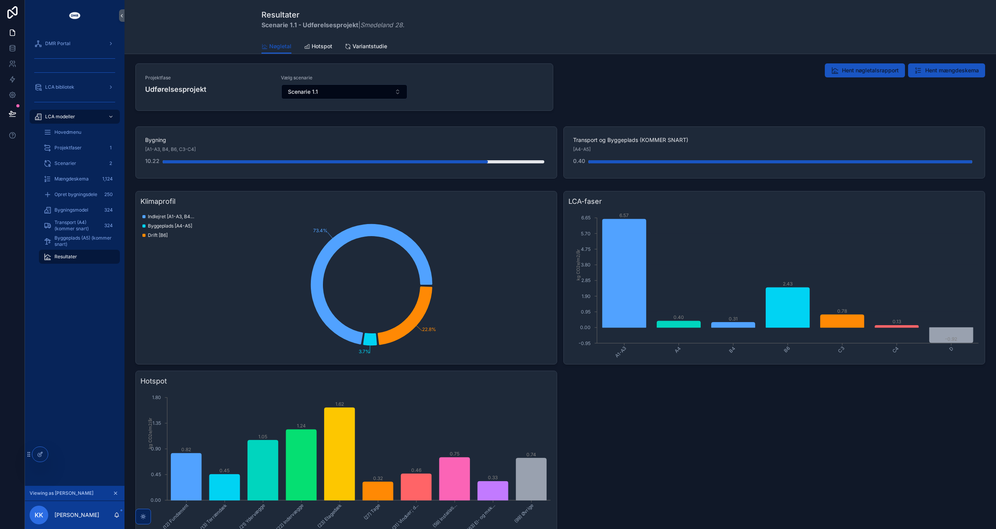
click at [115, 492] on icon "scrollable content" at bounding box center [115, 493] width 5 height 5
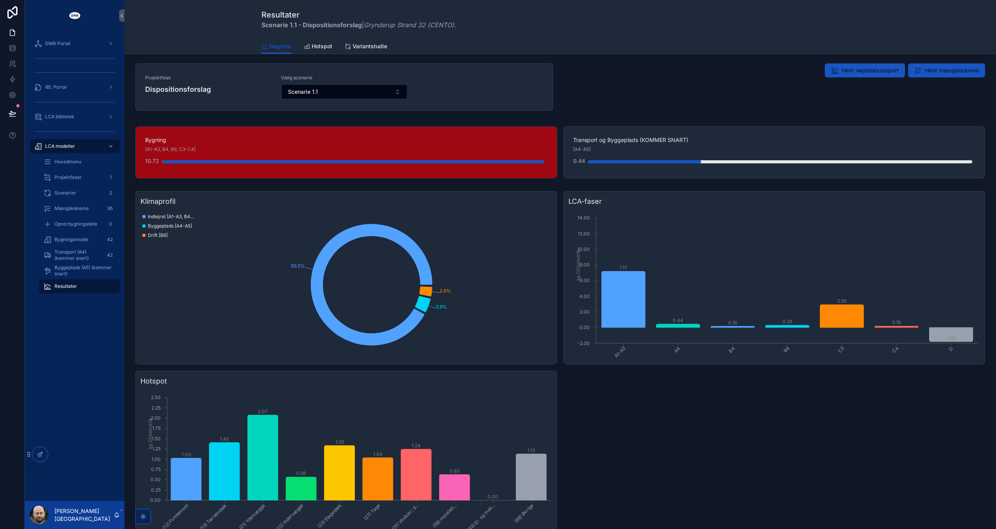
click at [70, 162] on span "Hovedmenu" at bounding box center [67, 162] width 27 height 6
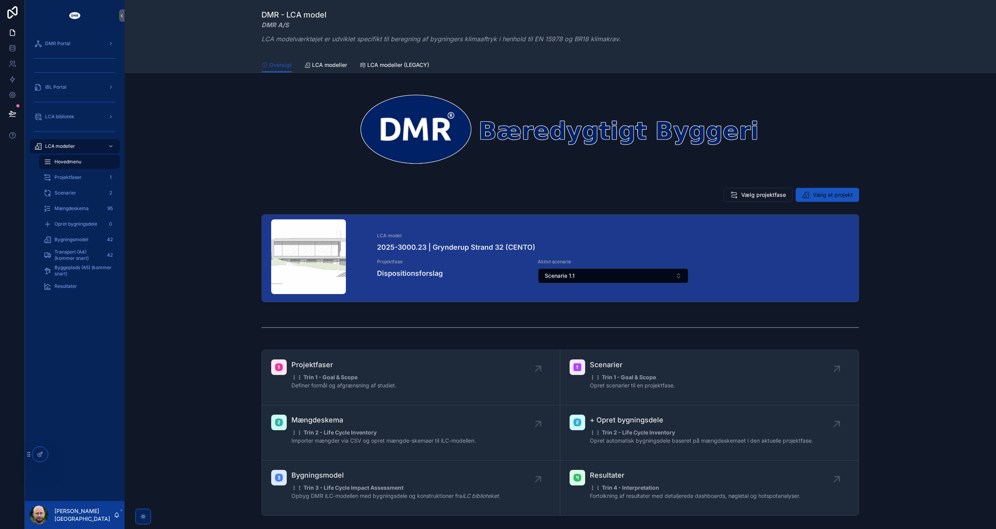
click at [823, 198] on span "Vælg et projekt" at bounding box center [833, 195] width 40 height 8
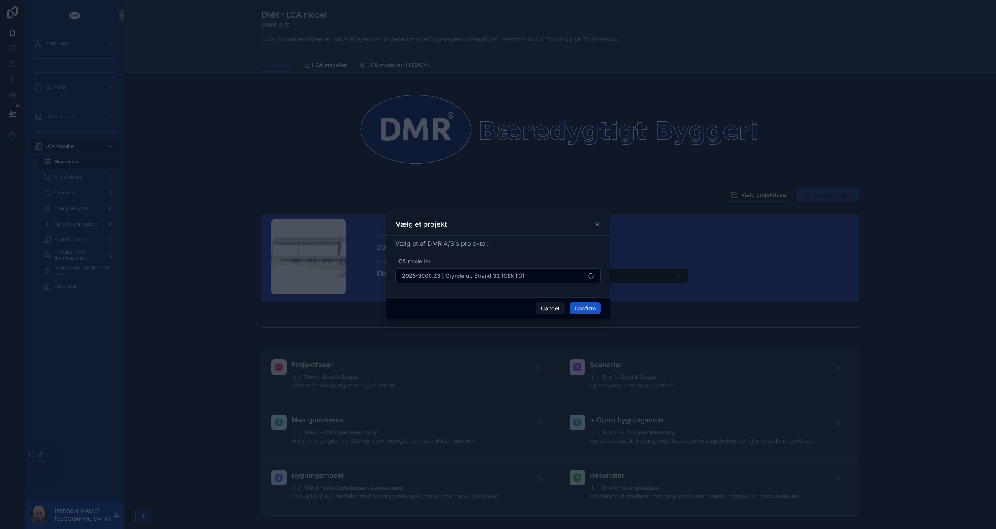
click at [472, 273] on span "2025-3000.23 | Grynderup Strand 32 (CENTO)" at bounding box center [463, 276] width 123 height 8
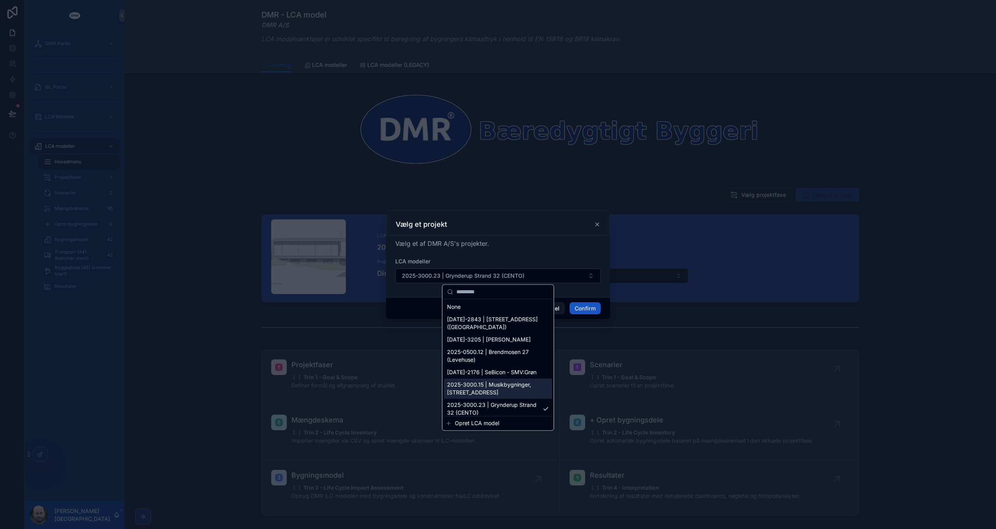
scroll to position [45, 0]
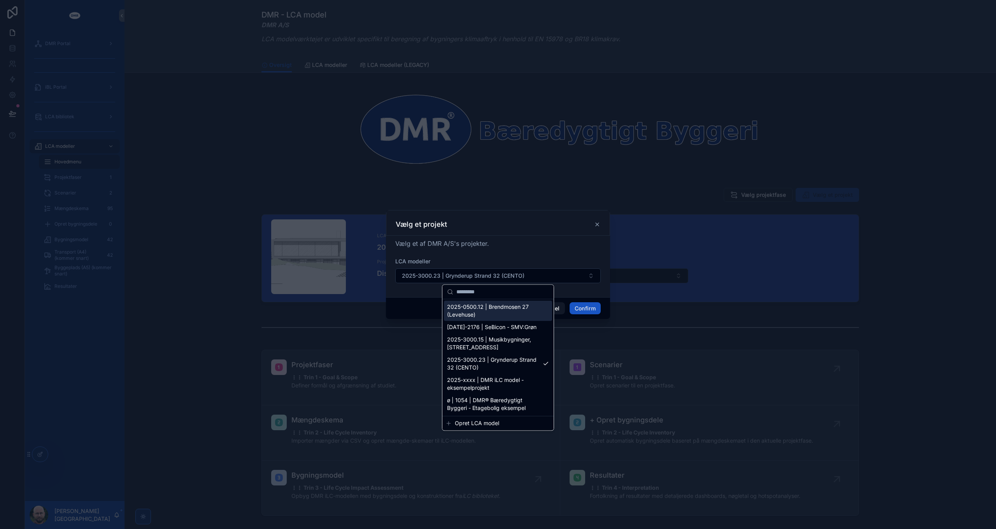
click at [509, 235] on div "Vælg et projekt" at bounding box center [498, 223] width 224 height 26
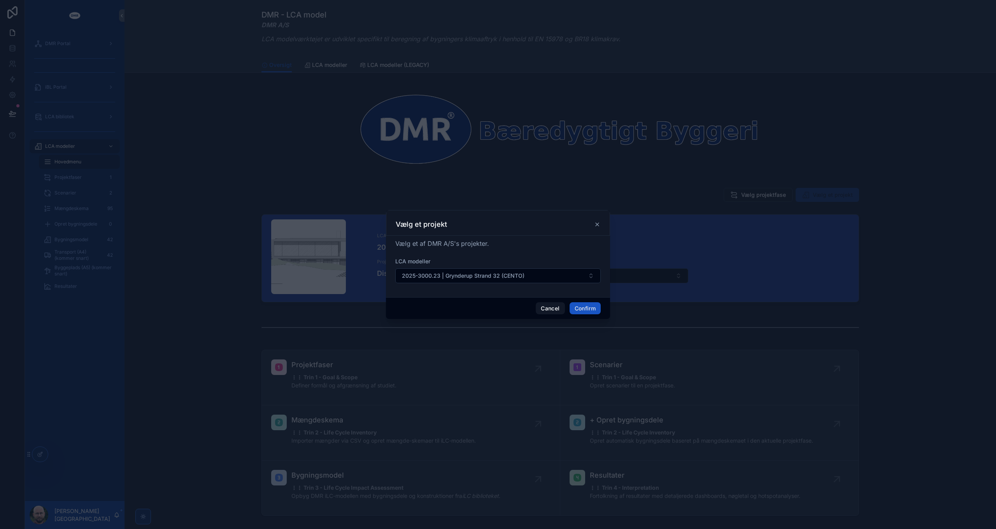
click at [514, 278] on span "2025-3000.23 | Grynderup Strand 32 (CENTO)" at bounding box center [463, 276] width 123 height 8
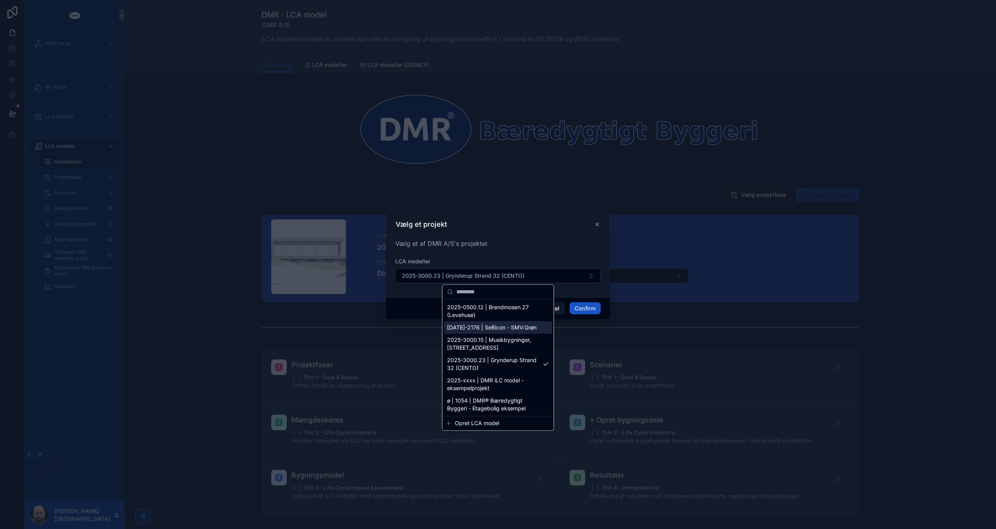
scroll to position [45, 0]
click at [500, 407] on span "ø | 1054 | DMR® Bæredygtigt Byggeri - Etagebolig eksempel" at bounding box center [493, 404] width 93 height 16
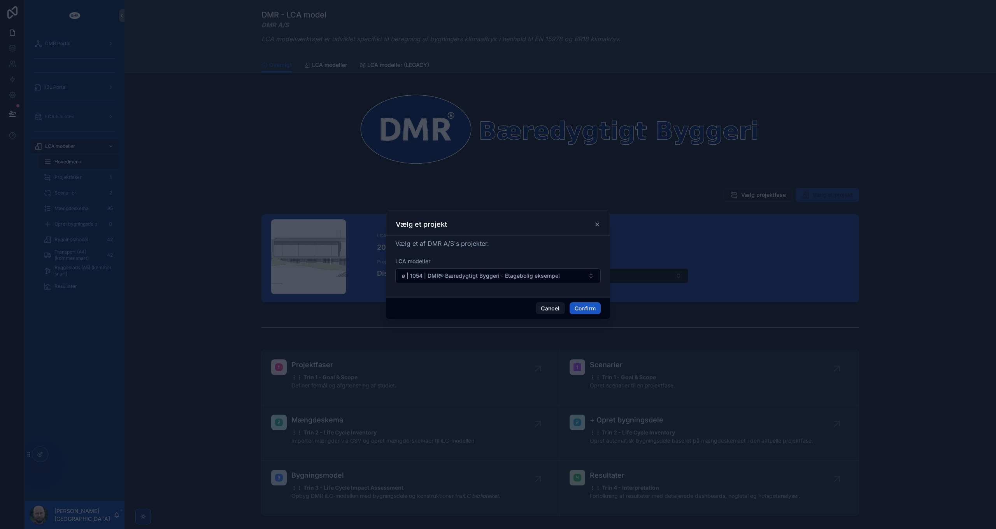
click at [589, 309] on button "Confirm" at bounding box center [585, 308] width 31 height 12
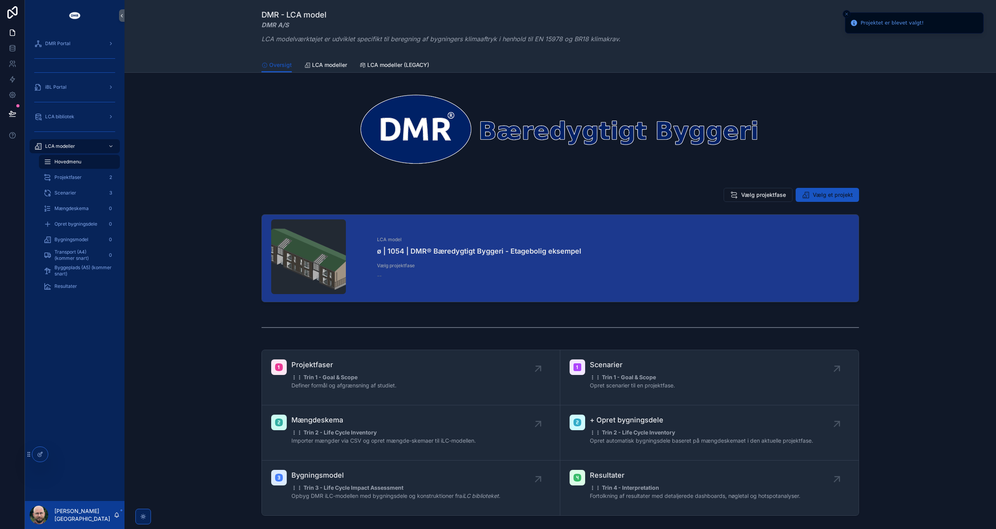
click at [763, 192] on span "Vælg projektfase" at bounding box center [763, 195] width 45 height 8
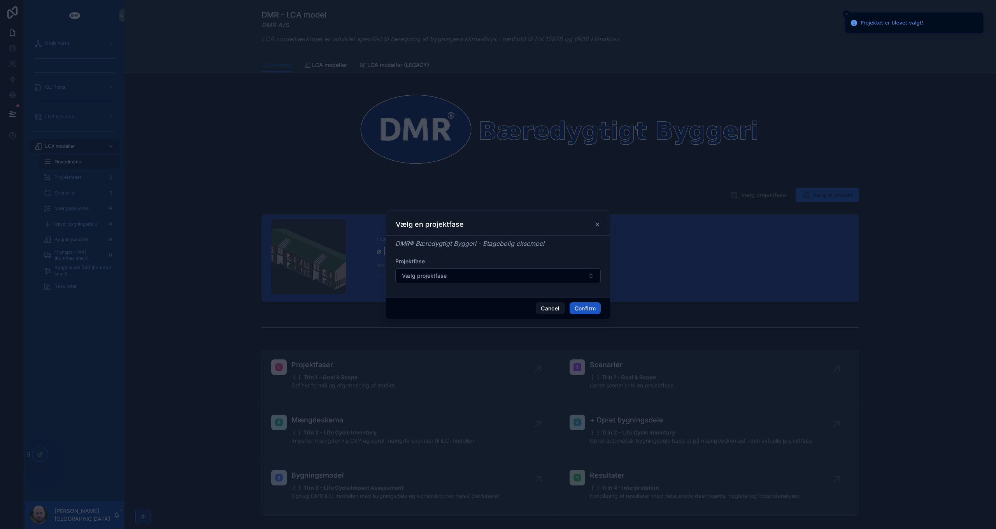
click at [486, 277] on button "Vælg projektfase" at bounding box center [497, 275] width 205 height 15
click at [471, 307] on span "Udførelsesprojekt: 01/10/2025" at bounding box center [480, 307] width 66 height 8
click at [585, 311] on button "Confirm" at bounding box center [585, 308] width 31 height 12
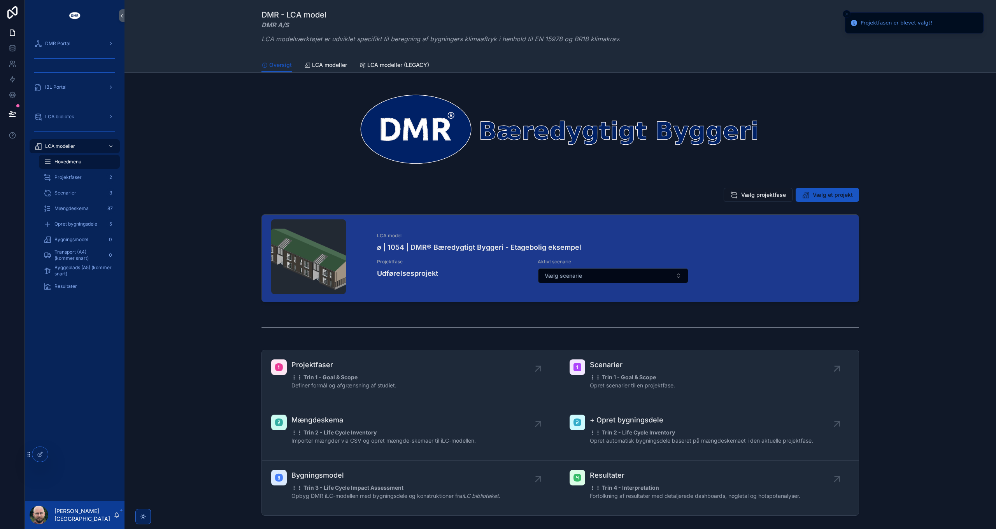
click at [70, 287] on span "Resultater" at bounding box center [65, 286] width 23 height 6
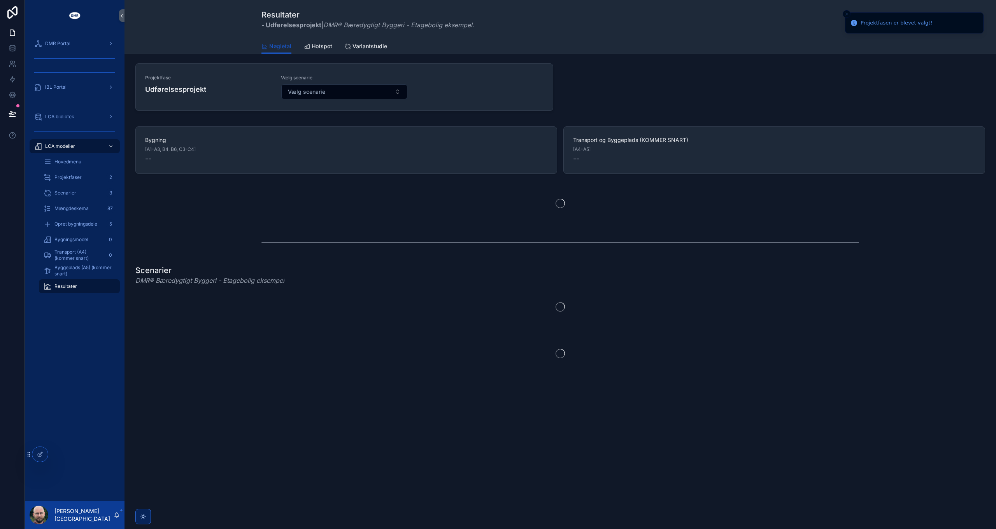
click at [358, 92] on button "Vælg scenarie" at bounding box center [344, 91] width 126 height 15
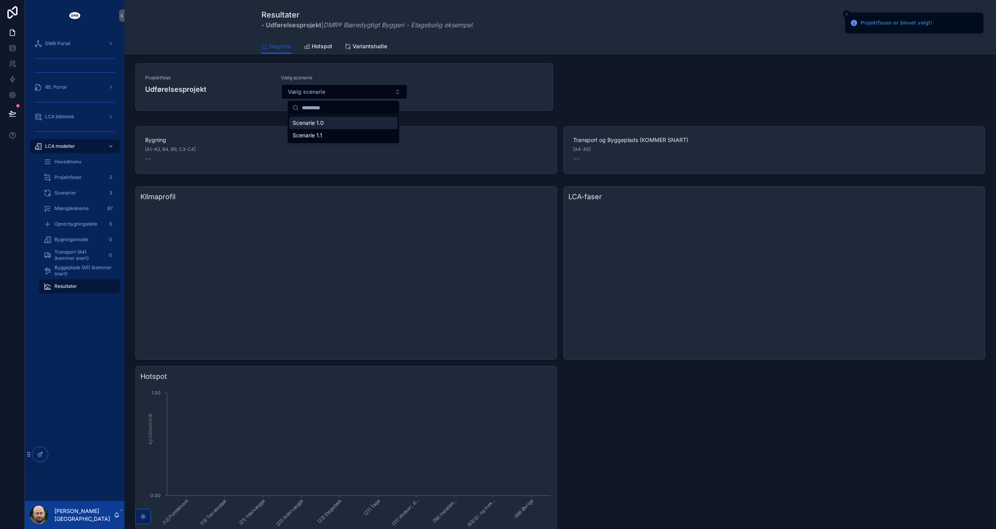
click at [334, 120] on div "Scenarie 1.0" at bounding box center [343, 123] width 108 height 12
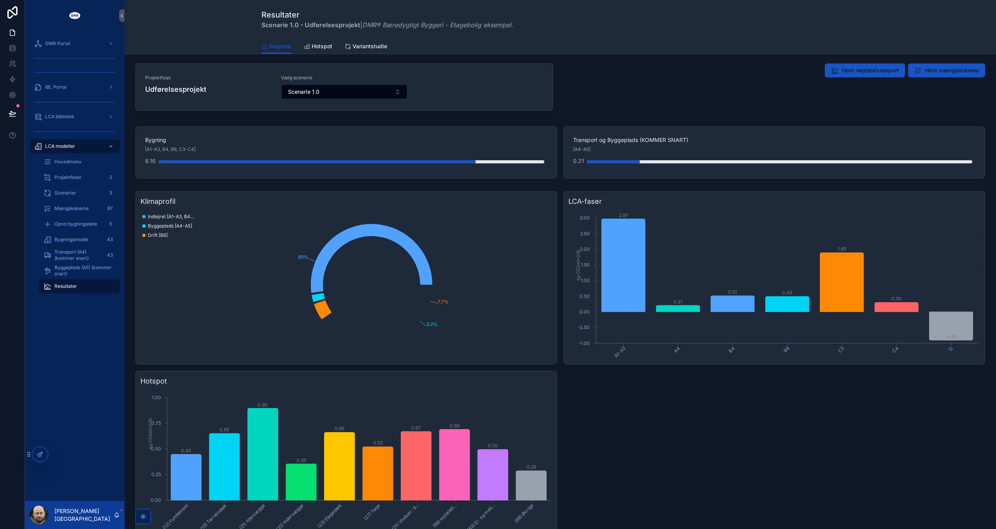
click at [337, 94] on button "Scenarie 1.0" at bounding box center [344, 91] width 126 height 15
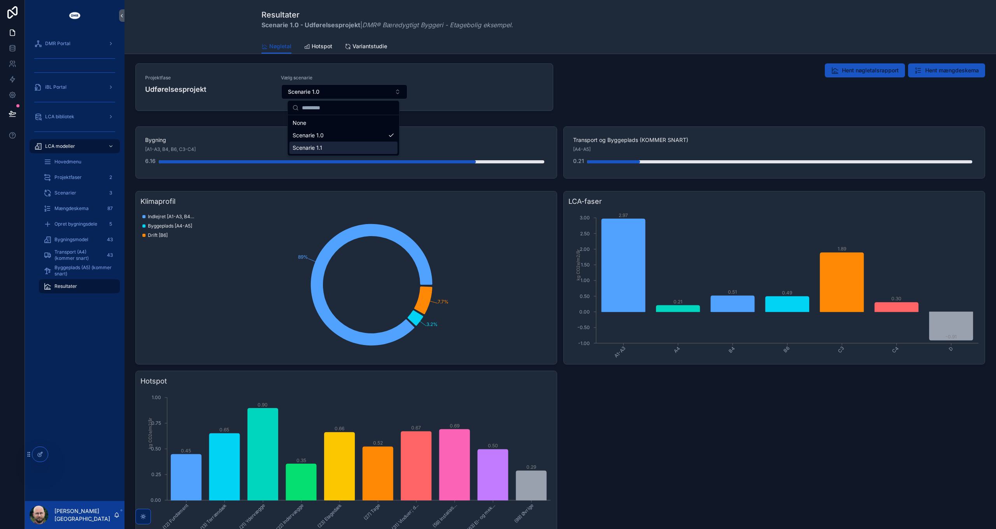
click at [331, 146] on div "Scenarie 1.1" at bounding box center [343, 148] width 108 height 12
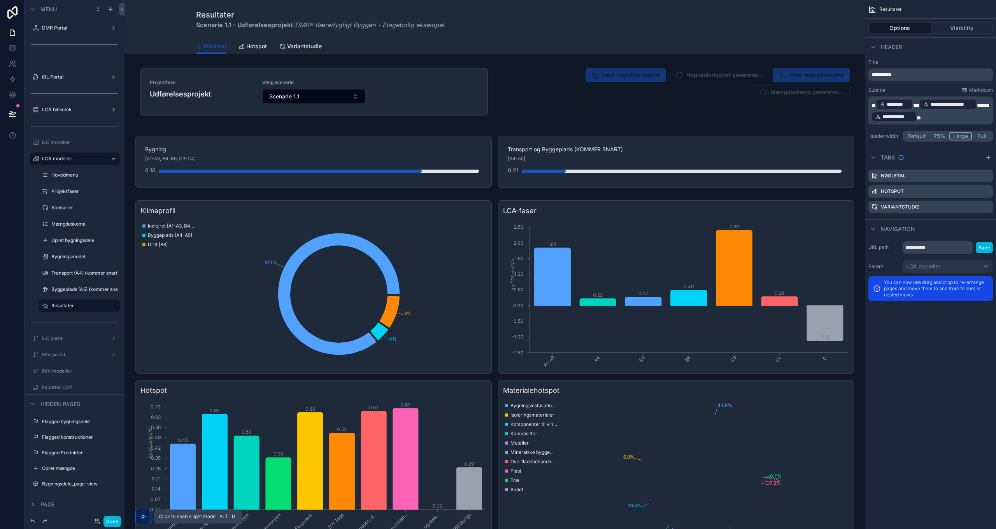
click at [143, 517] on icon "scrollable content" at bounding box center [143, 517] width 2 height 2
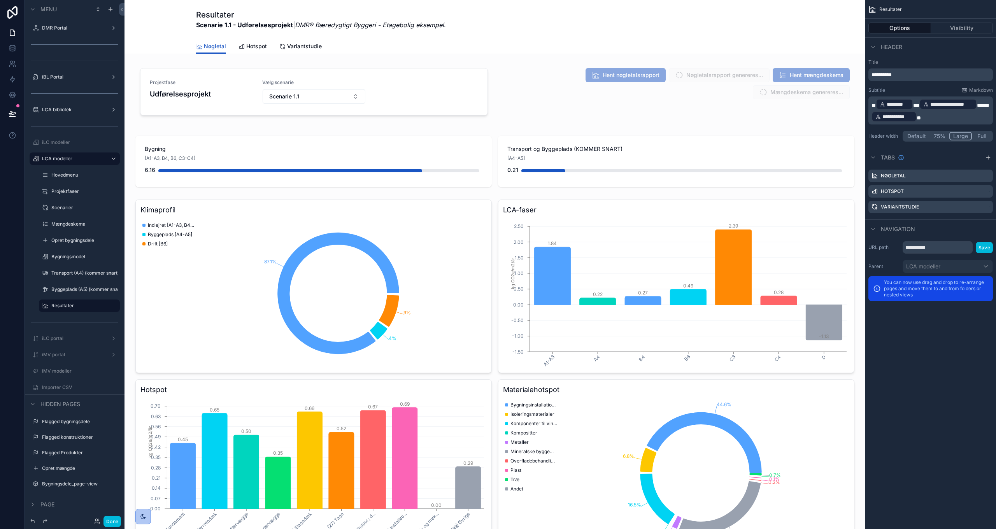
click at [581, 433] on div "scrollable content" at bounding box center [495, 375] width 728 height 359
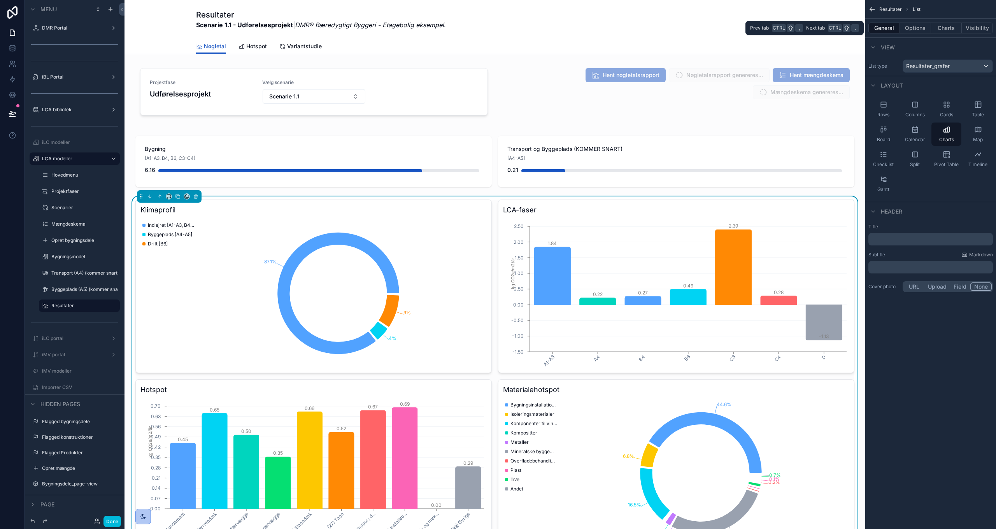
click at [949, 30] on button "Charts" at bounding box center [946, 28] width 31 height 11
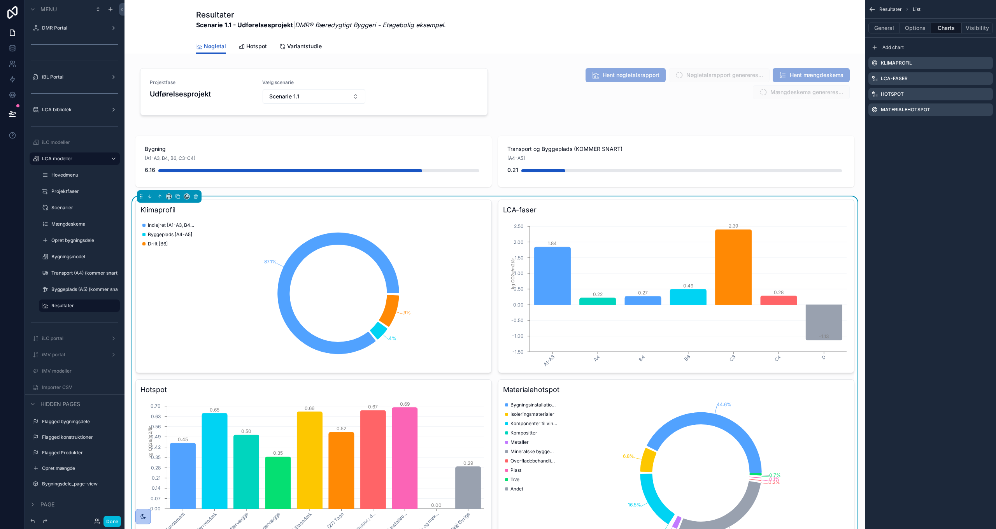
click at [0, 0] on icon "scrollable content" at bounding box center [0, 0] width 0 height 0
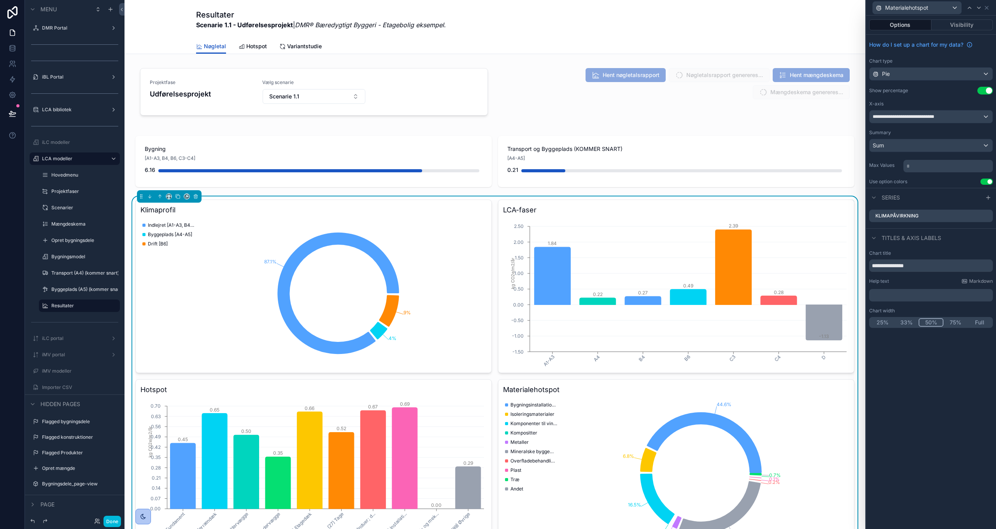
click at [963, 26] on button "Visibility" at bounding box center [962, 24] width 62 height 11
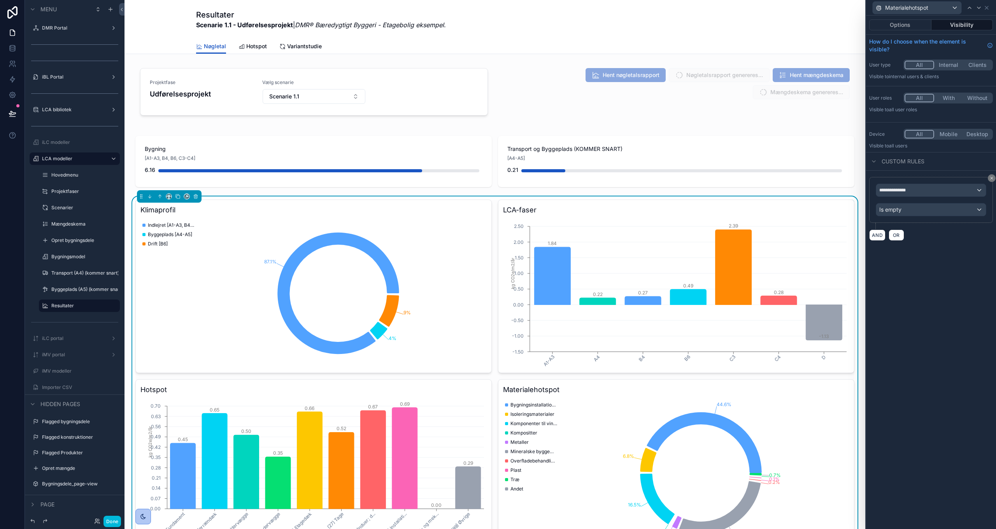
click at [970, 211] on div "Is empty" at bounding box center [931, 209] width 110 height 12
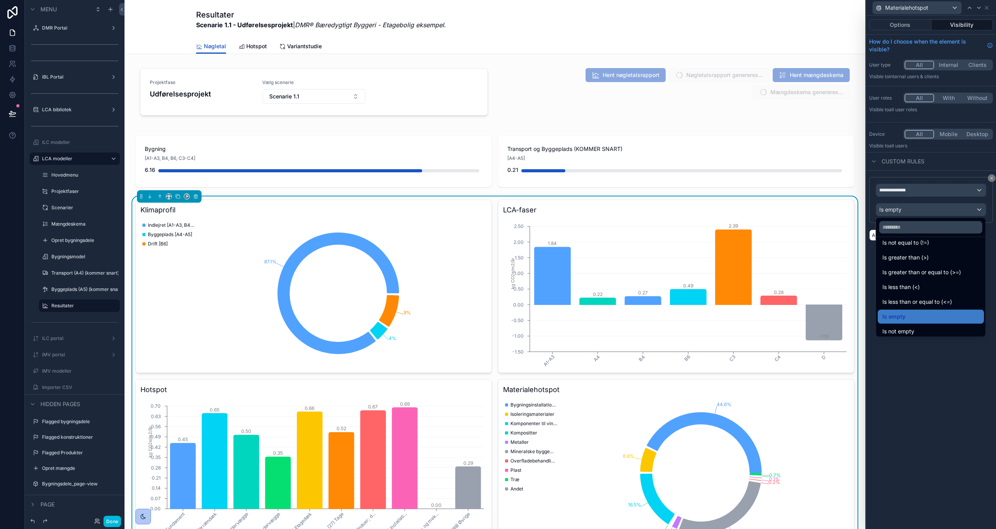
scroll to position [55, 0]
click at [917, 301] on div "Is not empty" at bounding box center [930, 298] width 97 height 9
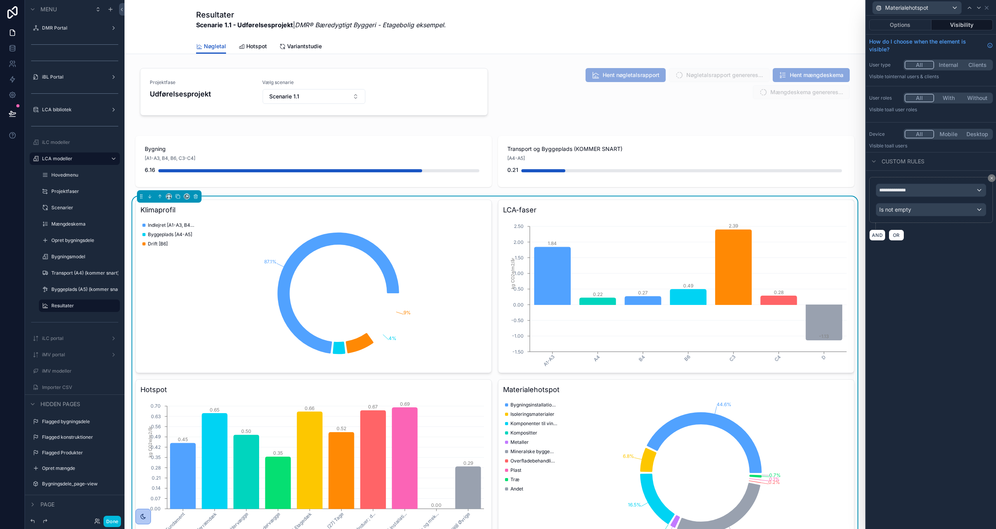
click at [117, 522] on button "Done" at bounding box center [112, 521] width 18 height 11
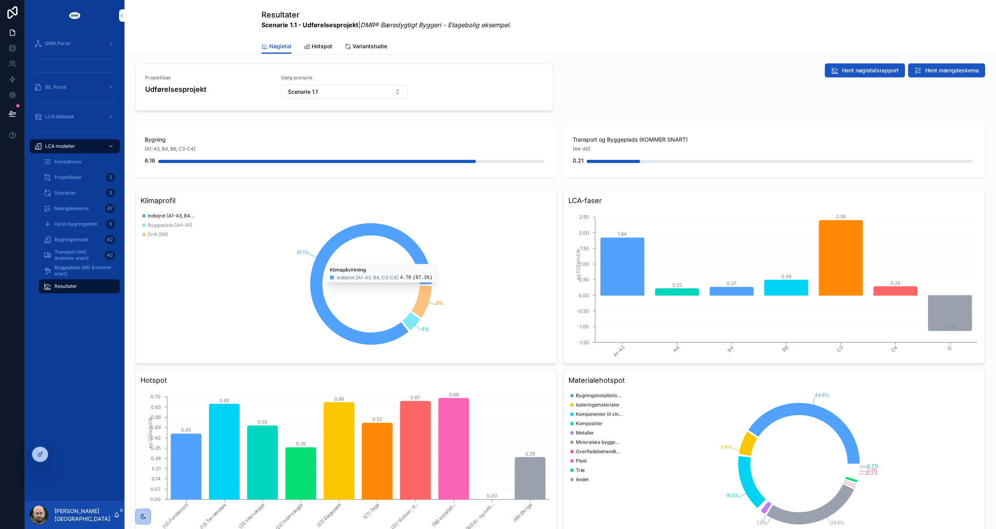
click at [584, 69] on div "Hent nøgletalsrapport Hent mængdeskema" at bounding box center [776, 70] width 418 height 14
drag, startPoint x: 593, startPoint y: 66, endPoint x: 589, endPoint y: 74, distance: 8.9
click at [593, 67] on div "Hent nøgletalsrapport Hent mængdeskema" at bounding box center [776, 70] width 418 height 14
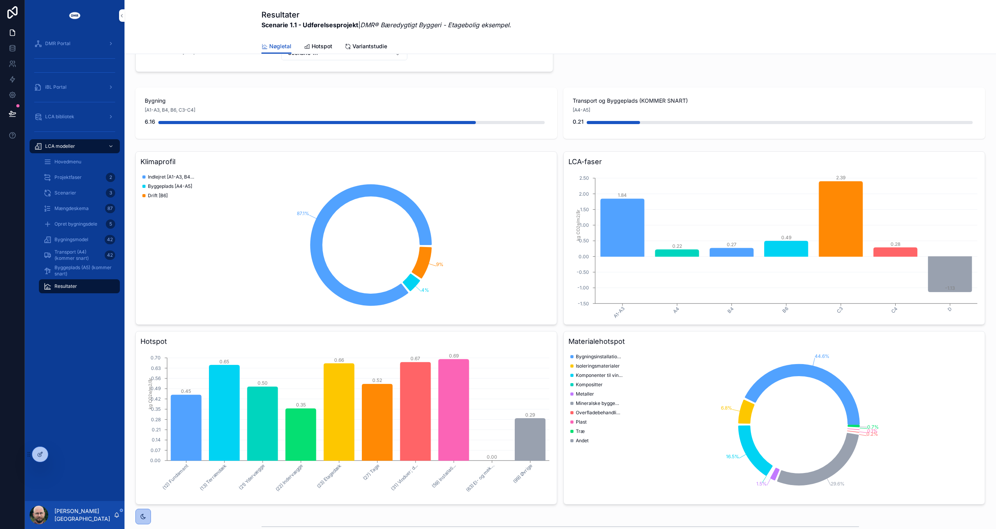
scroll to position [0, 0]
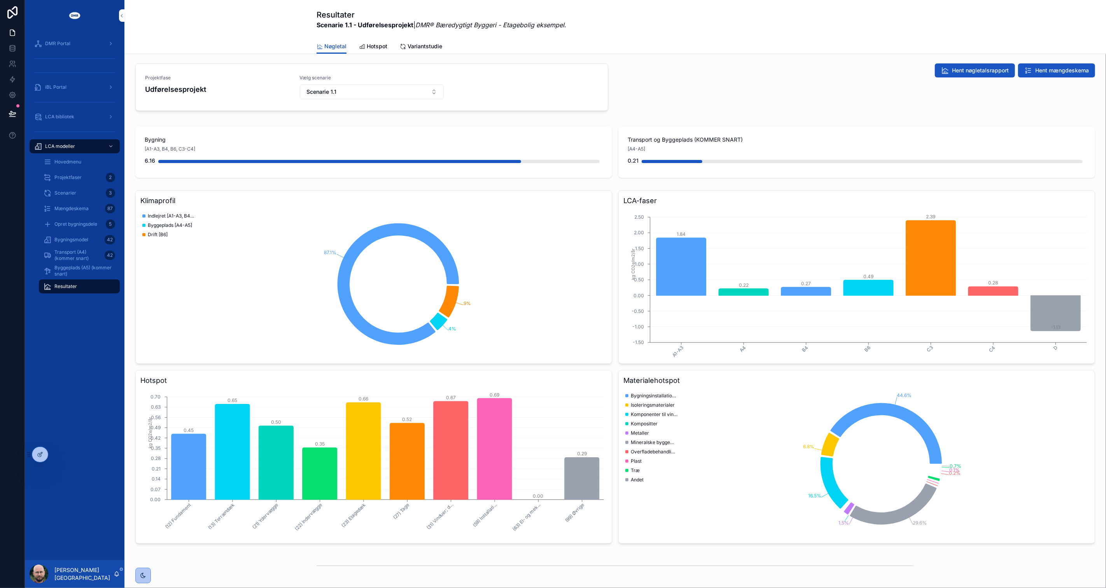
click at [56, 85] on span "iBL Portal" at bounding box center [55, 87] width 21 height 6
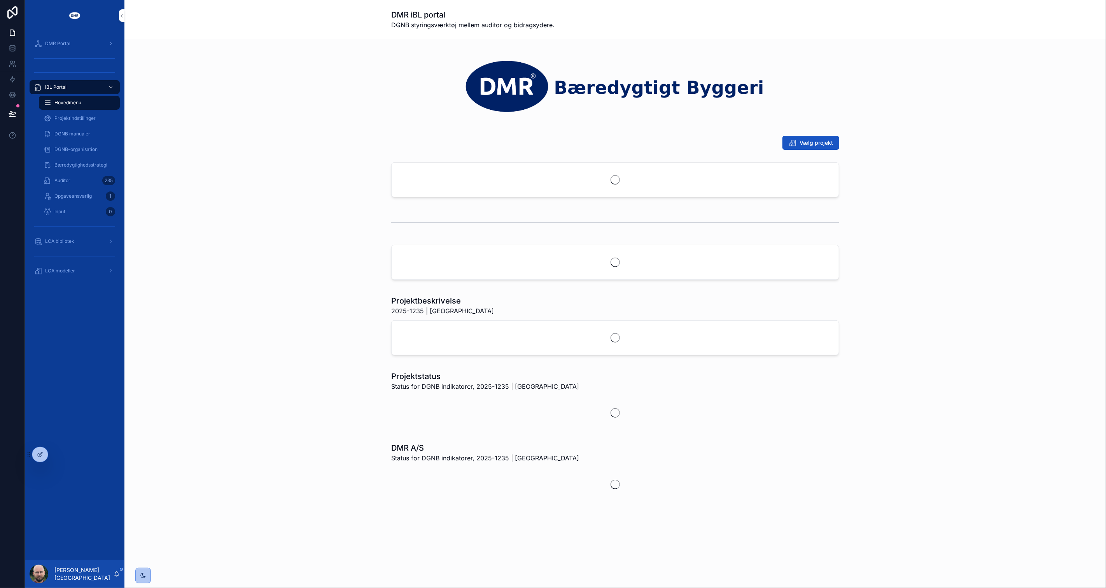
click at [64, 233] on div "scrollable content" at bounding box center [75, 226] width 100 height 14
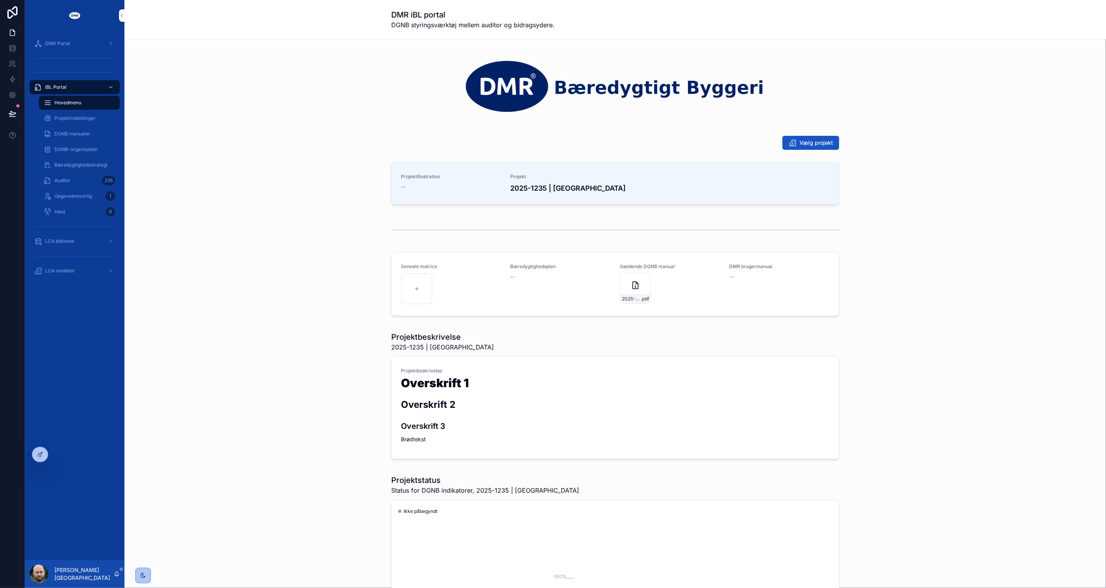
click at [65, 239] on span "LCA bibliotek" at bounding box center [59, 241] width 29 height 6
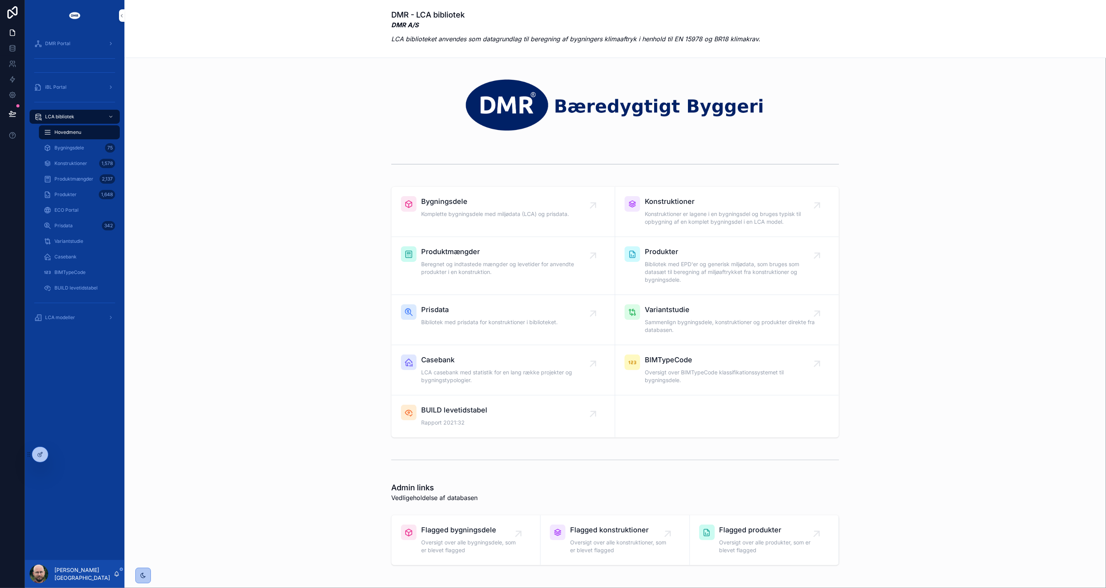
click at [67, 258] on span "Casebank" at bounding box center [65, 257] width 22 height 6
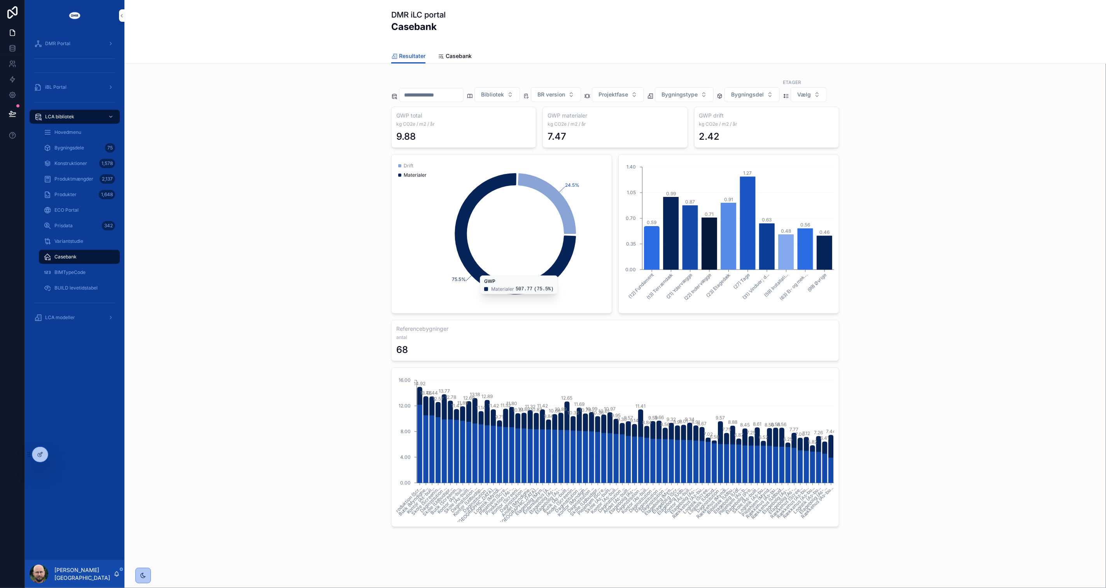
drag, startPoint x: 146, startPoint y: 576, endPoint x: 190, endPoint y: 513, distance: 76.8
click at [146, 529] on icon "scrollable content" at bounding box center [143, 575] width 6 height 6
